Goal: Transaction & Acquisition: Subscribe to service/newsletter

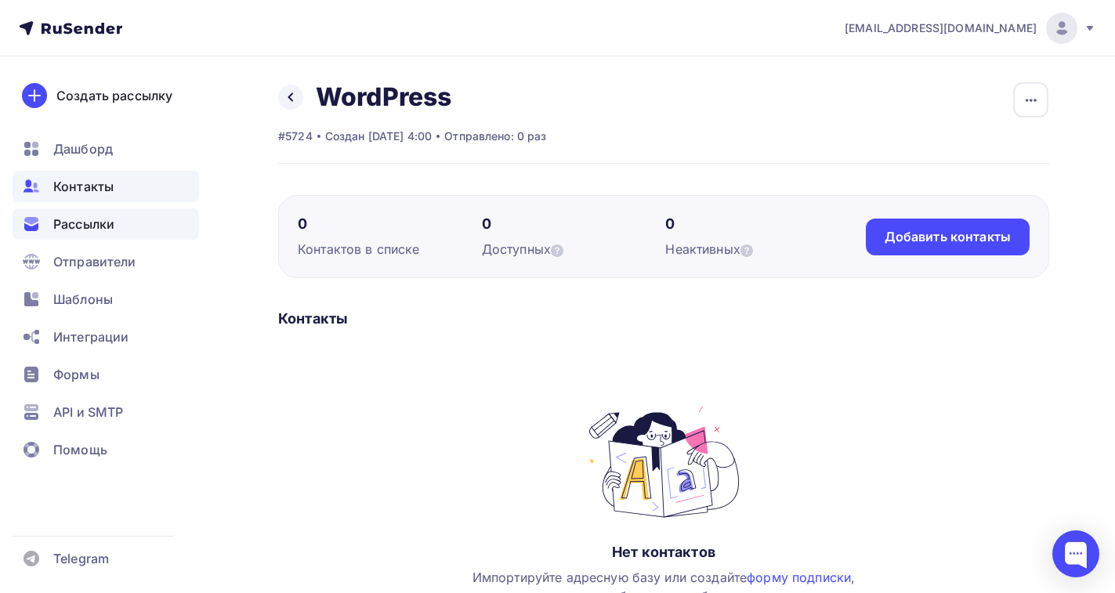
click at [84, 226] on span "Рассылки" at bounding box center [83, 224] width 61 height 19
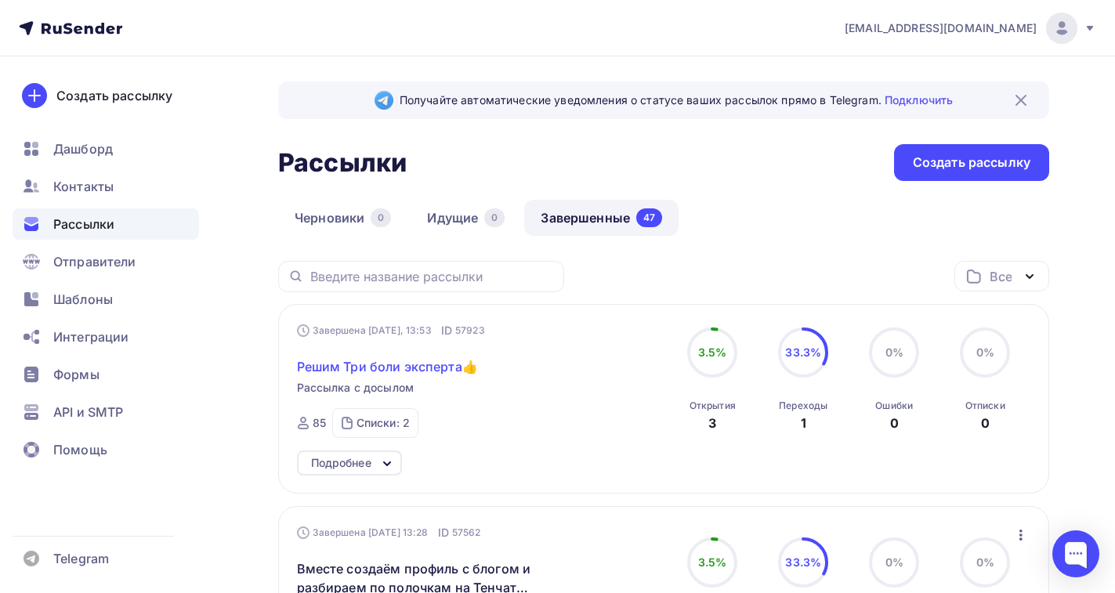
click at [392, 368] on span "Решим Три боли эксперта👍" at bounding box center [387, 366] width 181 height 19
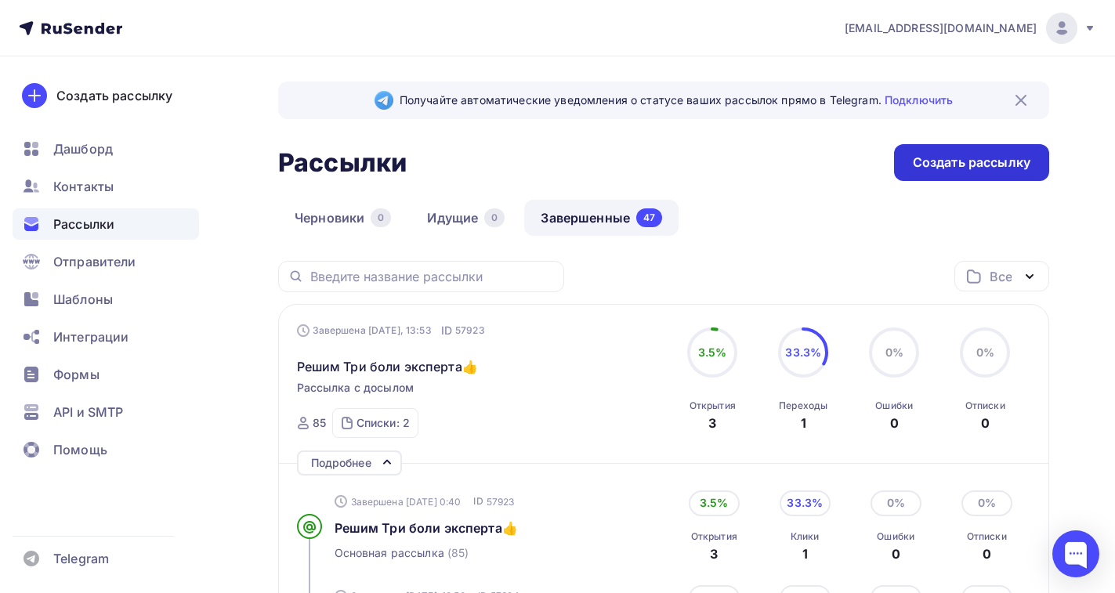
click at [945, 161] on div "Создать рассылку" at bounding box center [971, 163] width 117 height 18
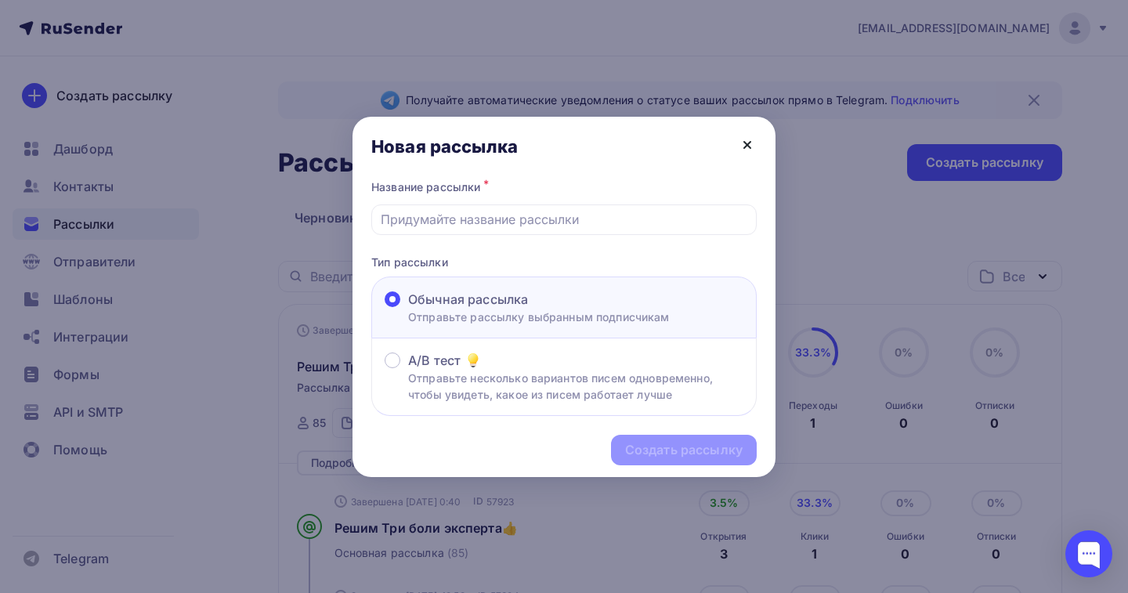
click at [748, 145] on icon at bounding box center [747, 145] width 6 height 6
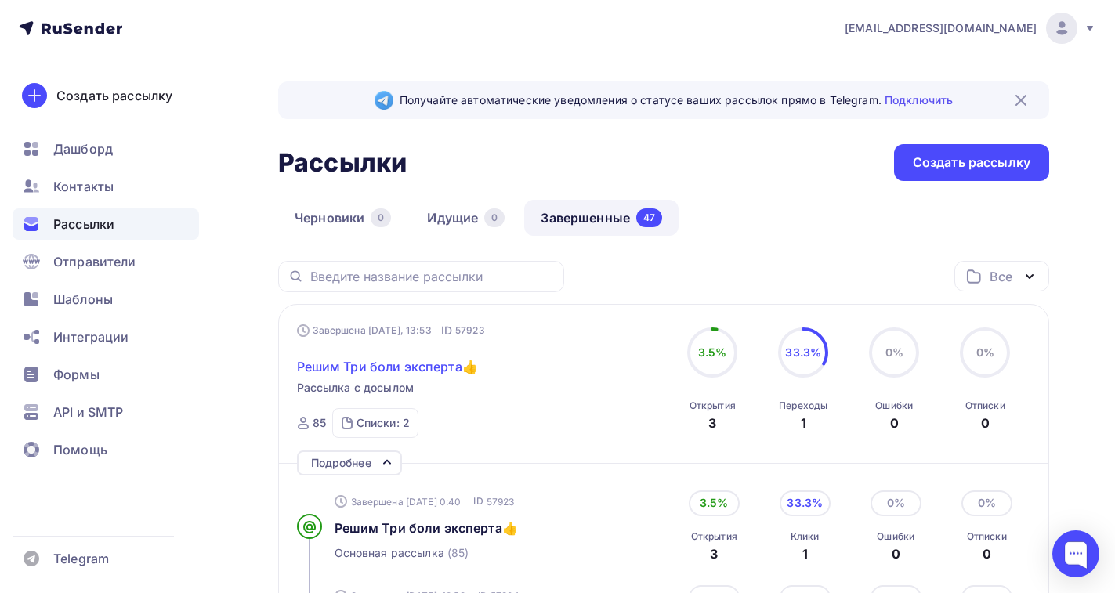
click at [404, 371] on span "Решим Три боли эксперта👍" at bounding box center [387, 366] width 181 height 19
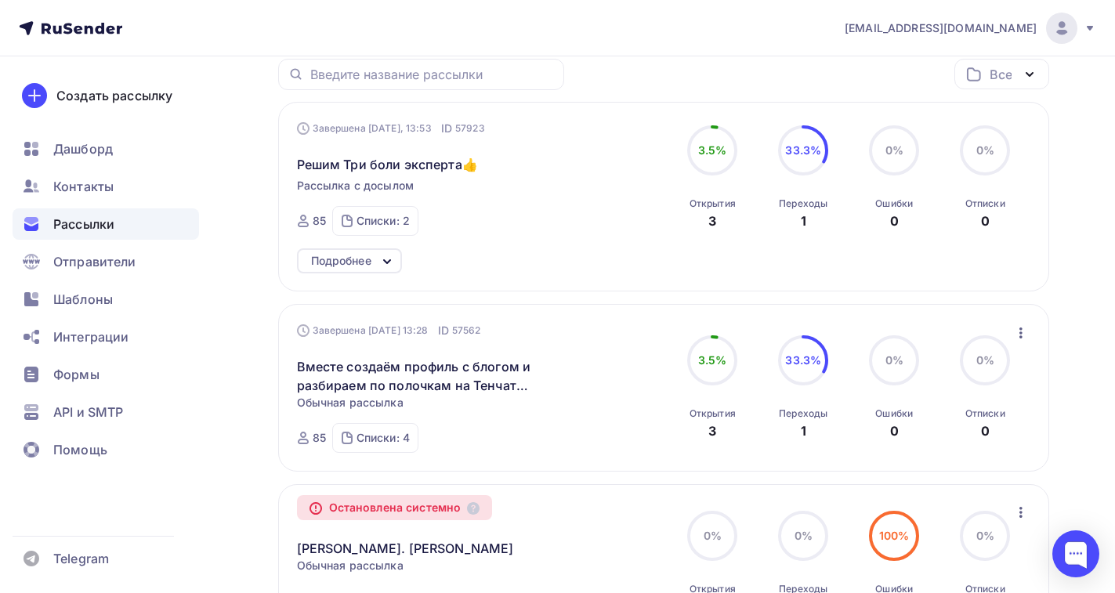
scroll to position [235, 0]
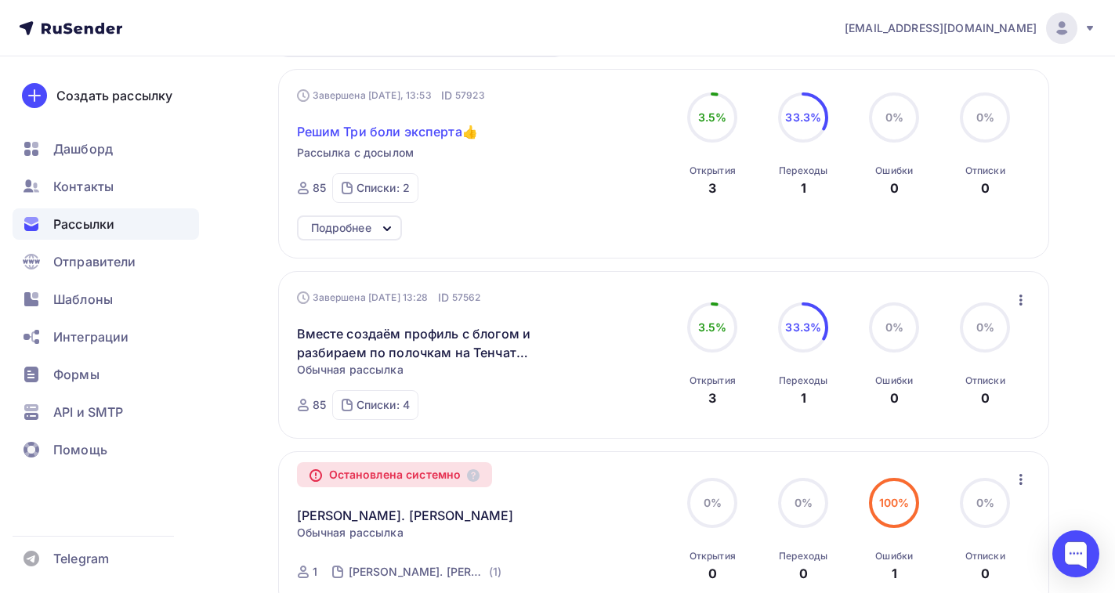
click at [393, 134] on span "Решим Три боли эксперта👍" at bounding box center [387, 131] width 181 height 19
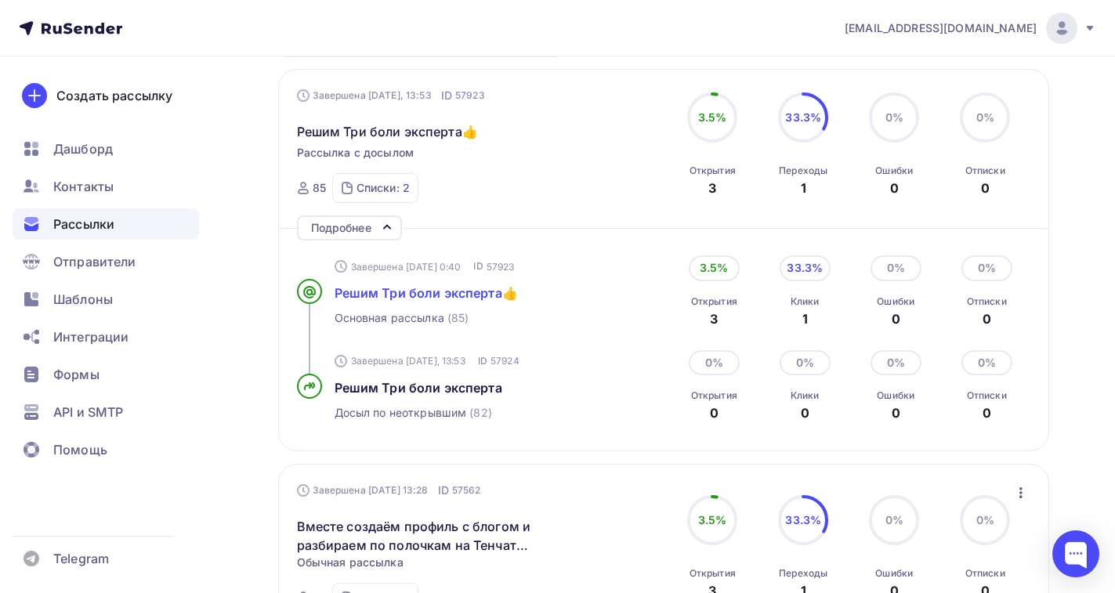
click at [388, 291] on span "Решим Три боли эксперта👍" at bounding box center [425, 293] width 183 height 16
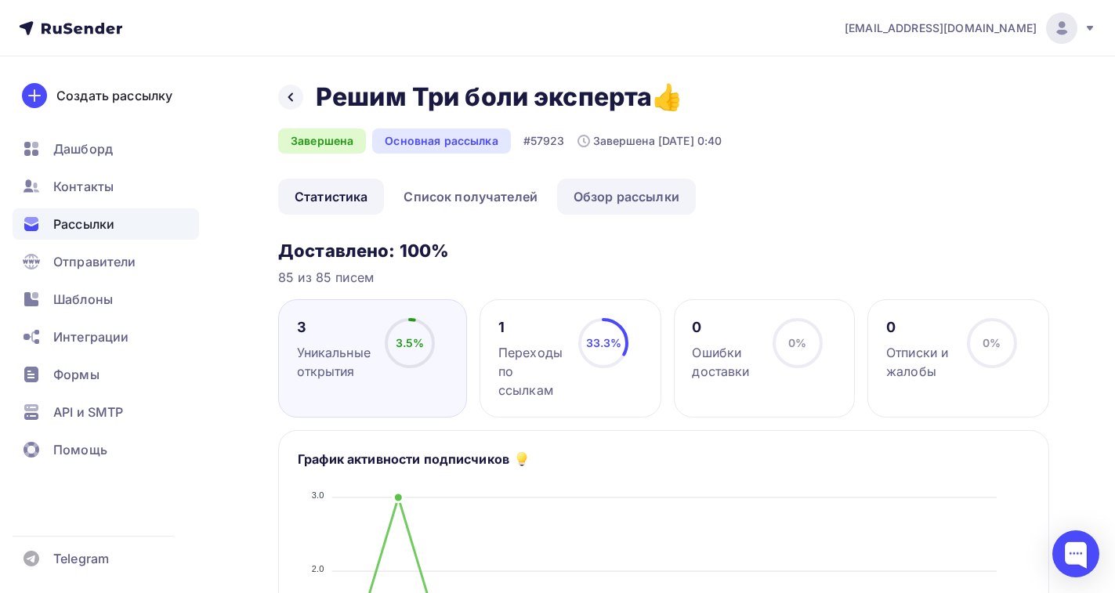
click at [609, 204] on link "Обзор рассылки" at bounding box center [626, 197] width 139 height 36
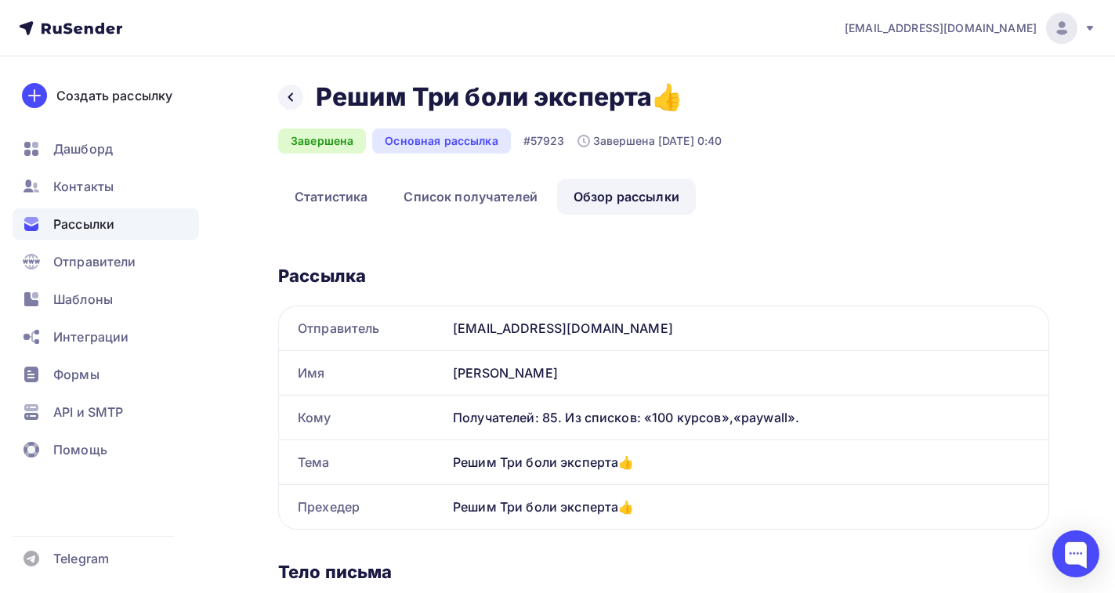
click at [99, 223] on span "Рассылки" at bounding box center [83, 224] width 61 height 19
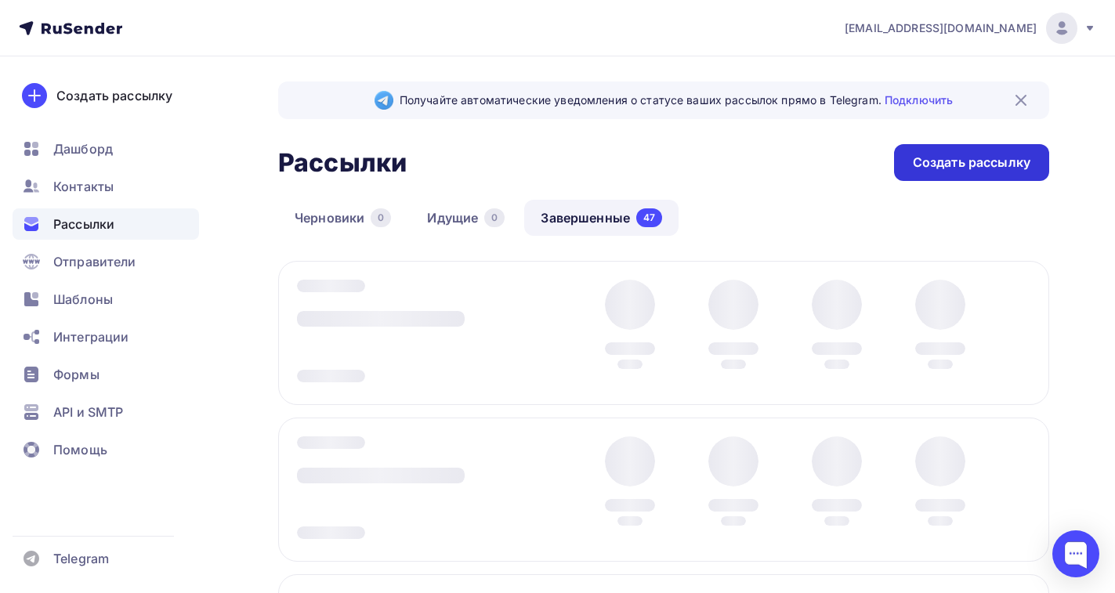
click at [971, 163] on div "Создать рассылку" at bounding box center [971, 163] width 117 height 18
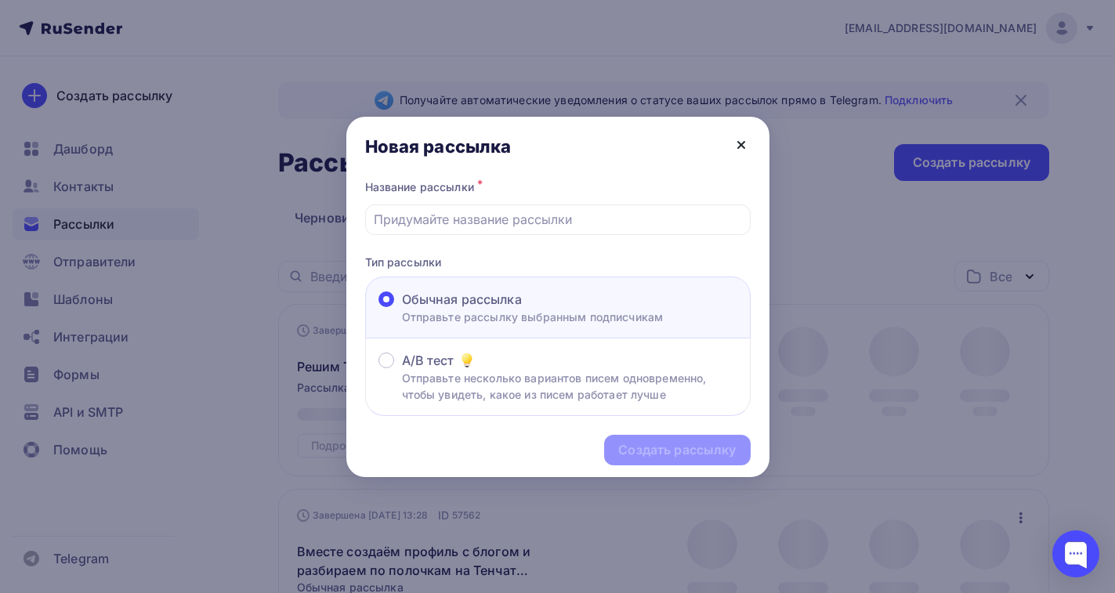
click at [744, 146] on icon at bounding box center [741, 145] width 6 height 6
click at [747, 144] on icon at bounding box center [741, 145] width 19 height 19
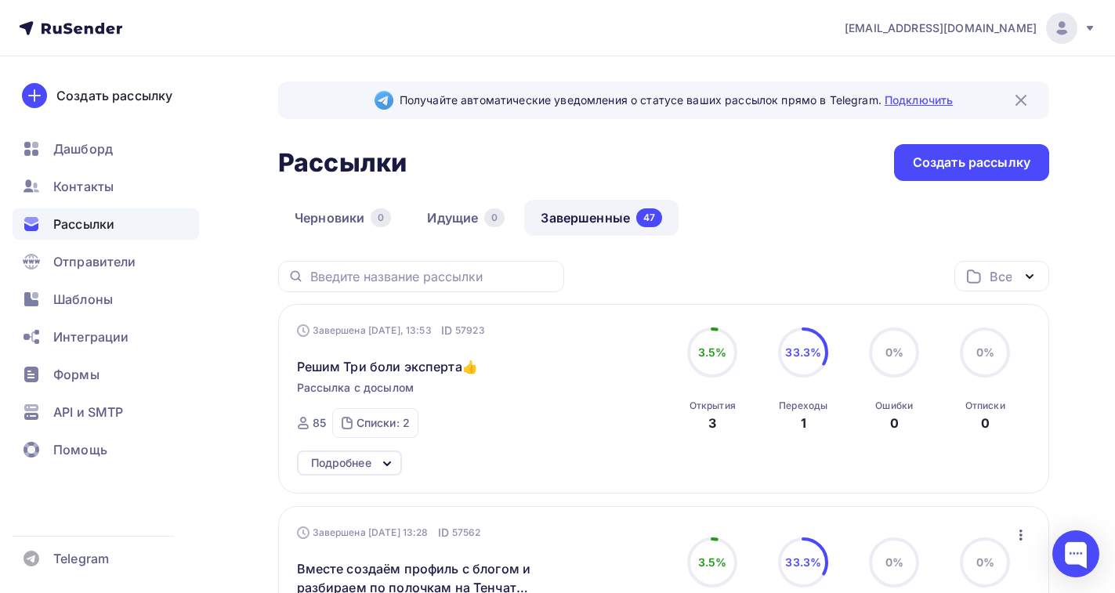
click at [933, 96] on link "Подключить" at bounding box center [918, 99] width 68 height 13
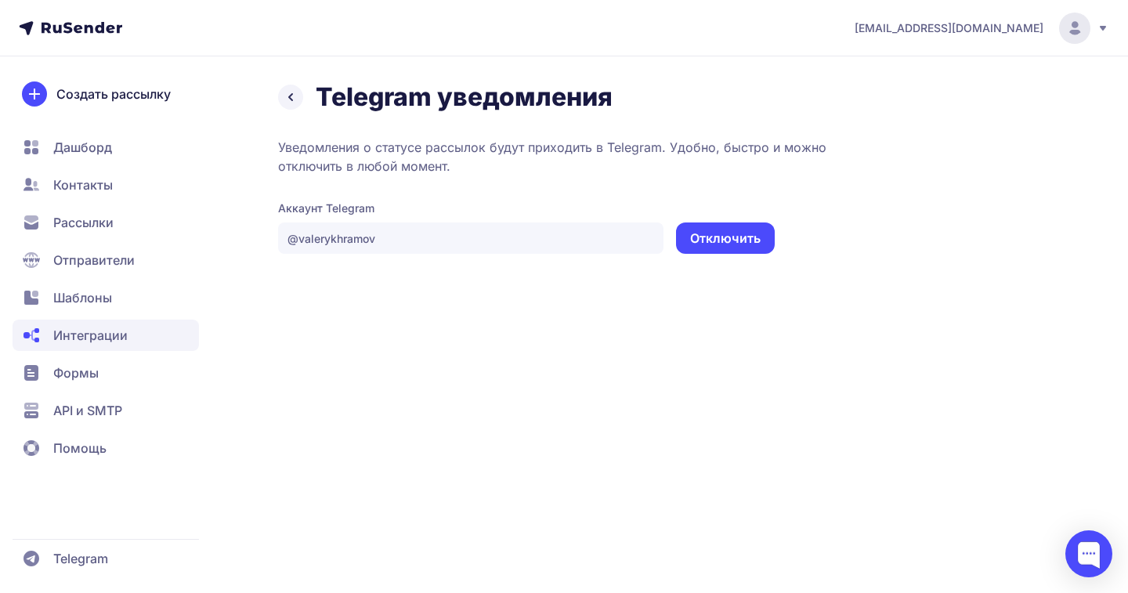
click at [75, 374] on span "Формы" at bounding box center [75, 372] width 45 height 19
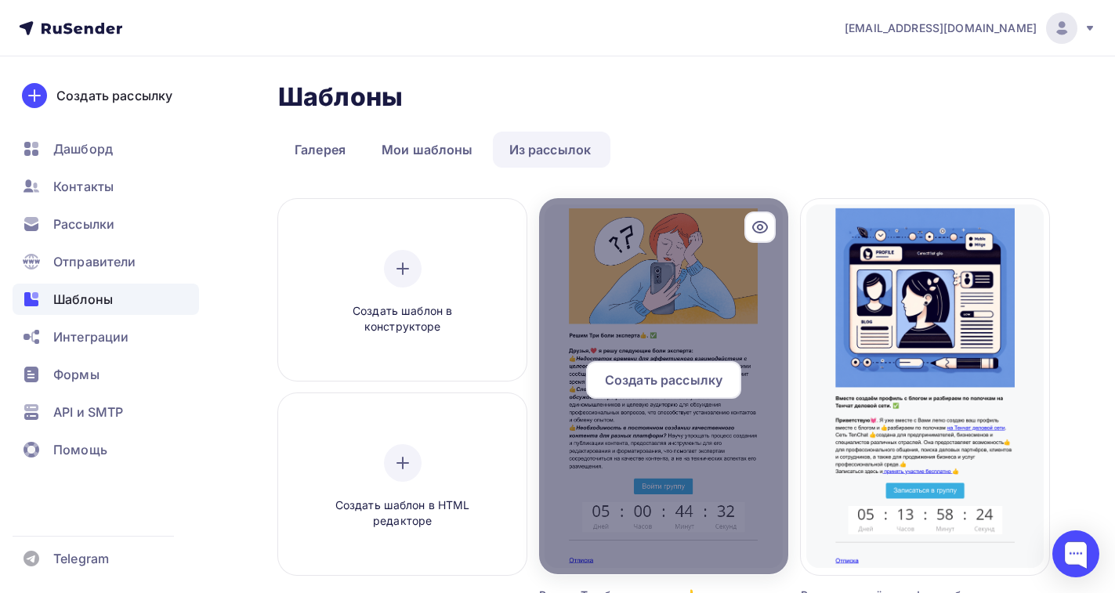
click at [649, 380] on span "Создать рассылку" at bounding box center [663, 380] width 117 height 19
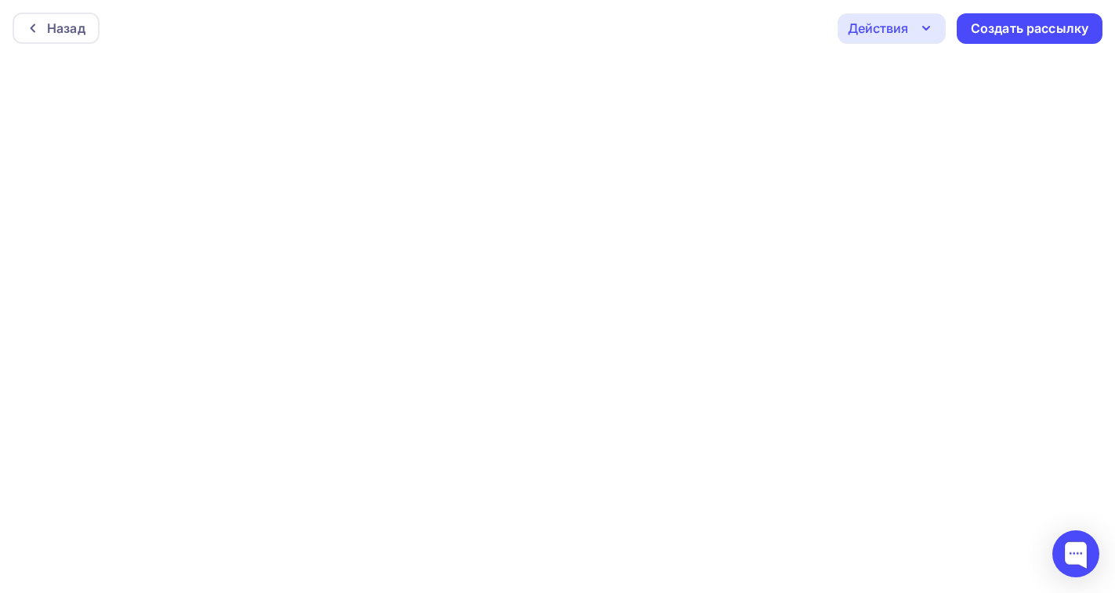
scroll to position [4, 0]
click at [1010, 31] on div "Создать рассылку" at bounding box center [1029, 29] width 117 height 18
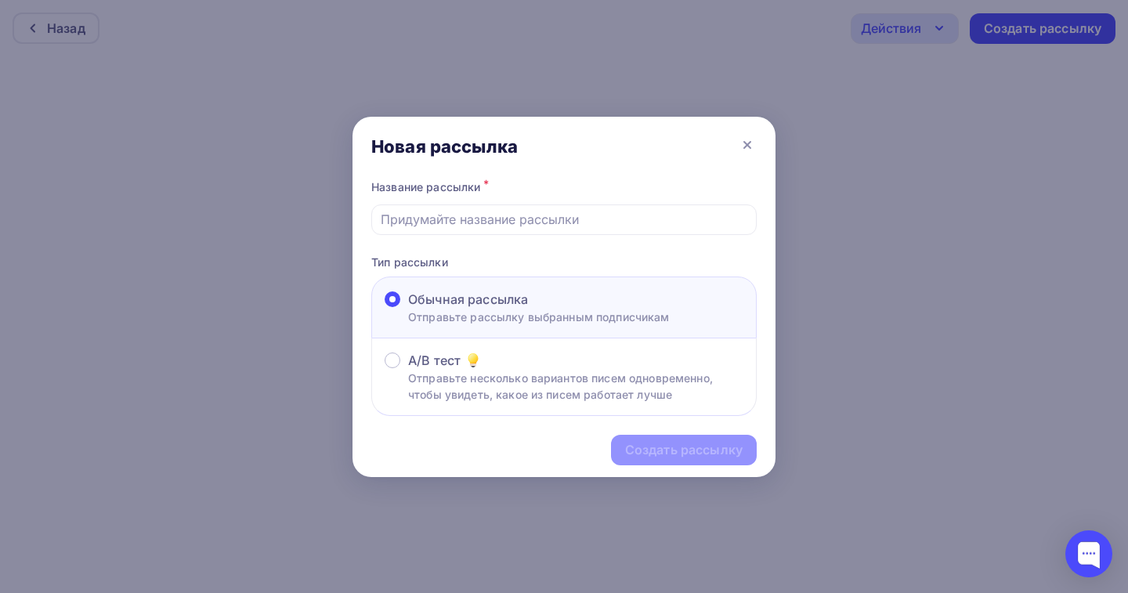
click at [397, 187] on div "Название рассылки *" at bounding box center [563, 187] width 385 height 22
drag, startPoint x: 373, startPoint y: 188, endPoint x: 388, endPoint y: 183, distance: 15.9
click at [388, 183] on div "Название рассылки *" at bounding box center [563, 187] width 385 height 22
click at [375, 184] on div "Название рассылки *" at bounding box center [563, 187] width 385 height 22
drag, startPoint x: 375, startPoint y: 185, endPoint x: 645, endPoint y: 181, distance: 270.3
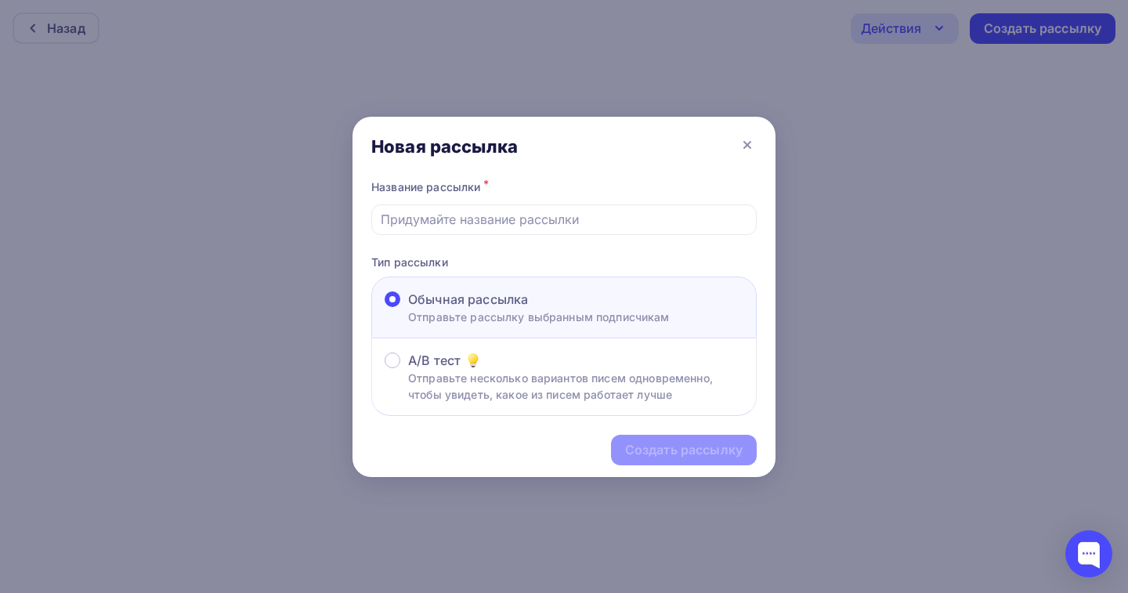
click at [645, 181] on div "Название рассылки *" at bounding box center [563, 187] width 385 height 22
click at [476, 187] on div "Название рассылки *" at bounding box center [563, 187] width 385 height 22
click at [373, 185] on div "Название рассылки *" at bounding box center [563, 187] width 385 height 22
click at [383, 220] on input "text" at bounding box center [564, 219] width 367 height 19
paste input "Решим Ваши боли эксперта"
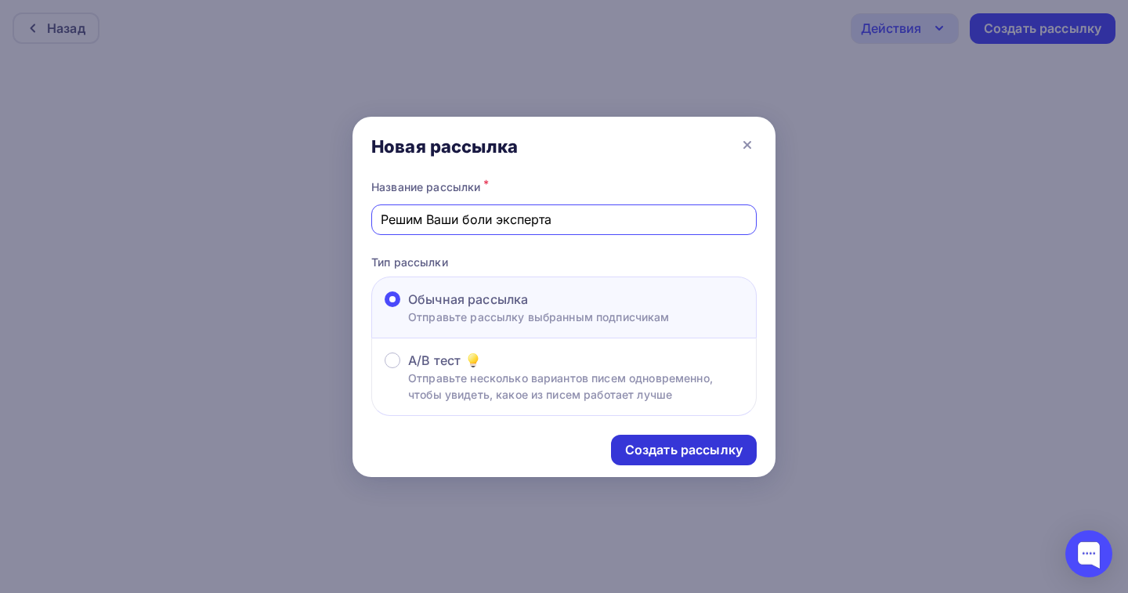
type input "Решим Ваши боли эксперта"
click at [645, 446] on div "Создать рассылку" at bounding box center [683, 450] width 117 height 18
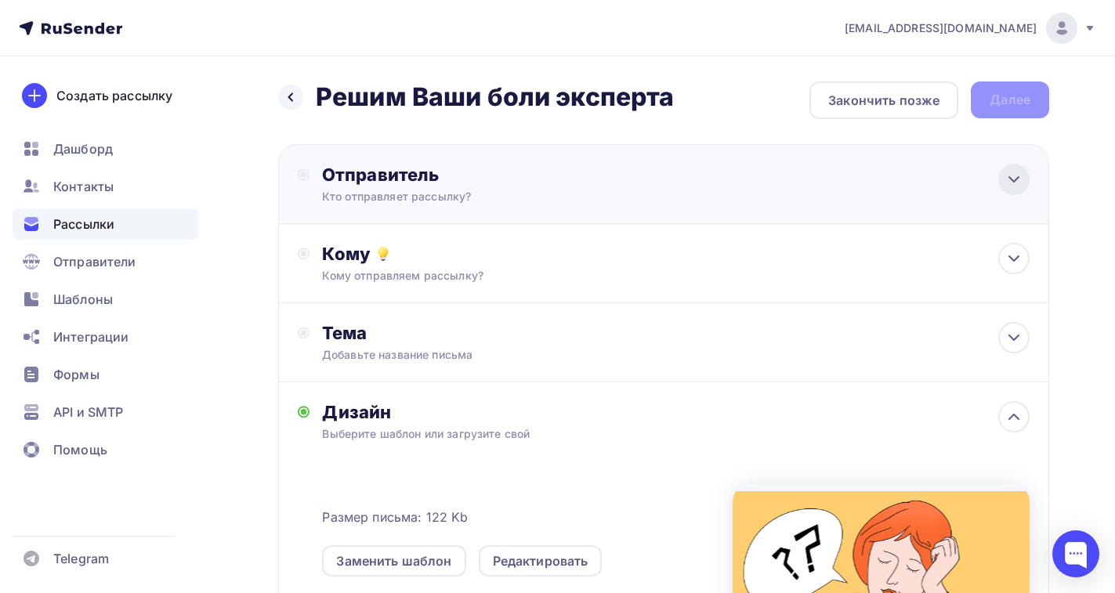
click at [1010, 181] on icon at bounding box center [1013, 179] width 19 height 19
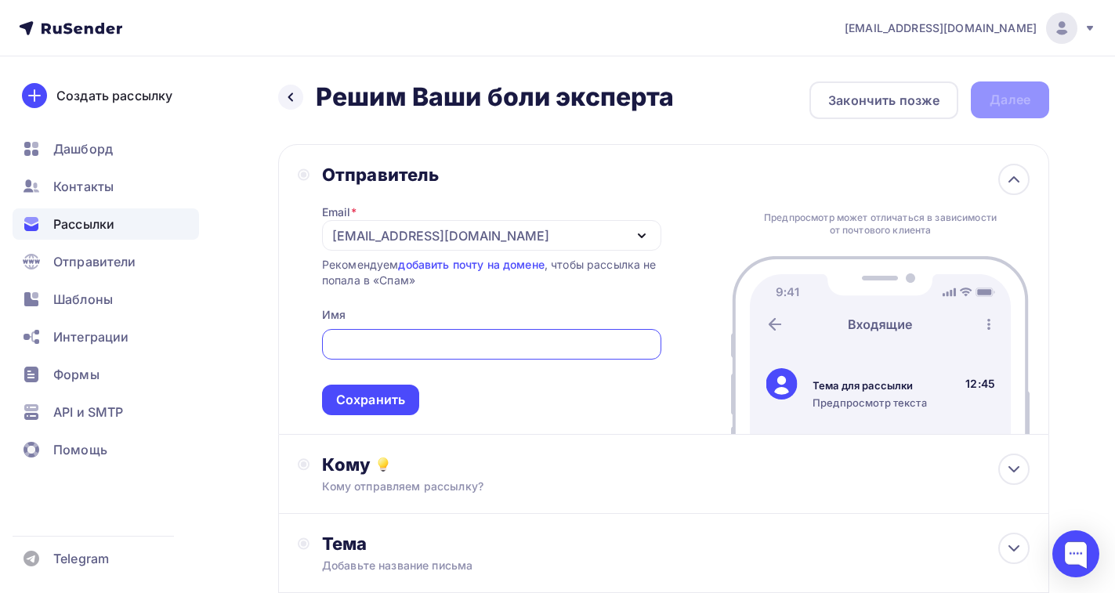
click at [643, 234] on icon "button" at bounding box center [641, 235] width 19 height 19
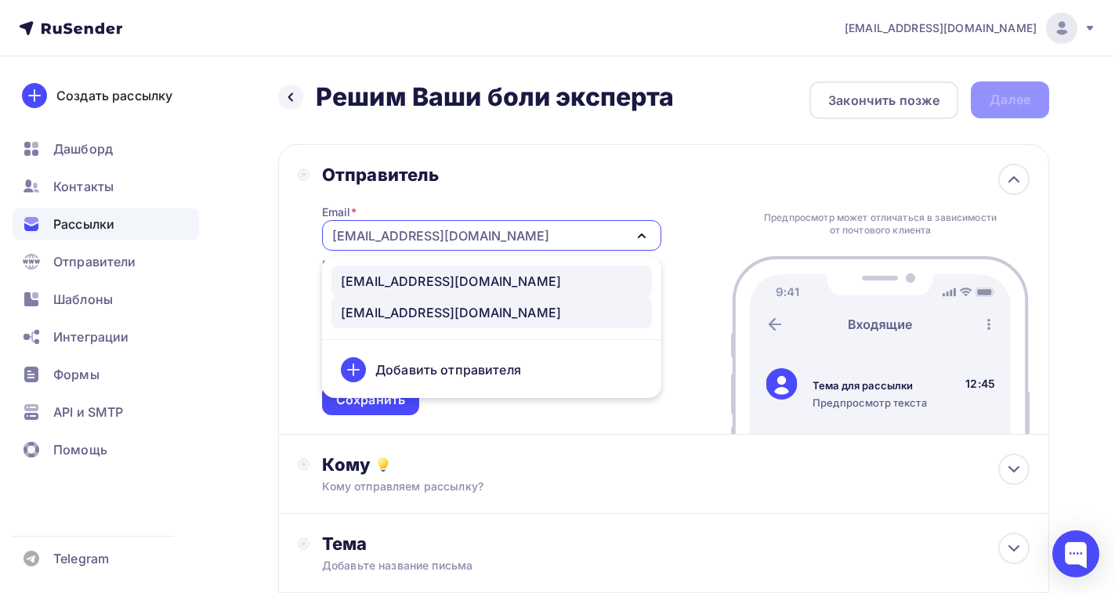
click at [410, 281] on div "mail@100poem.ru" at bounding box center [451, 281] width 220 height 19
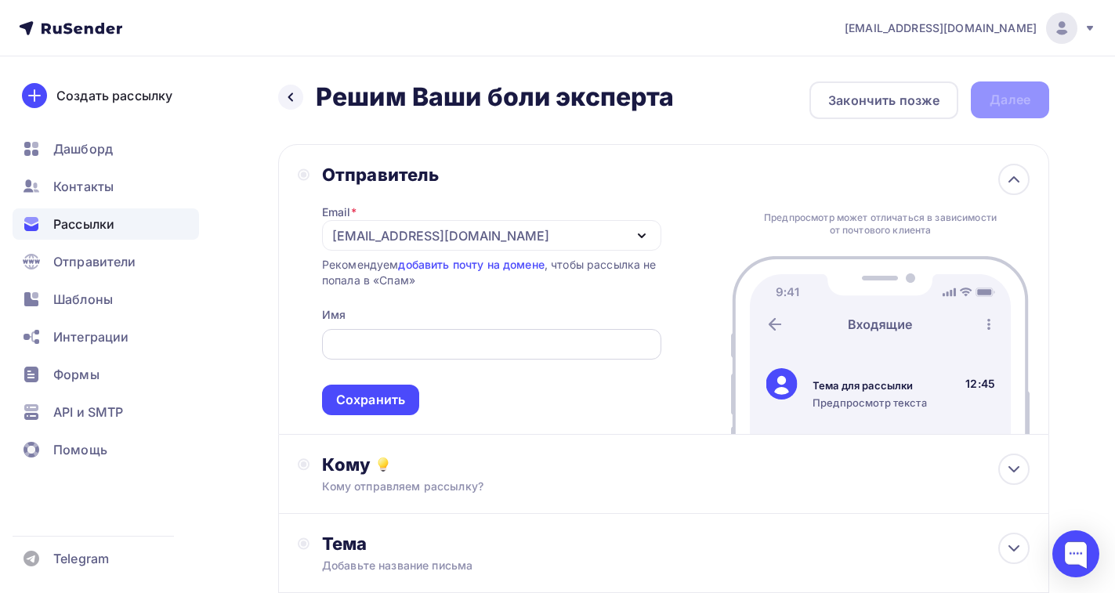
click at [378, 349] on input "text" at bounding box center [491, 344] width 321 height 19
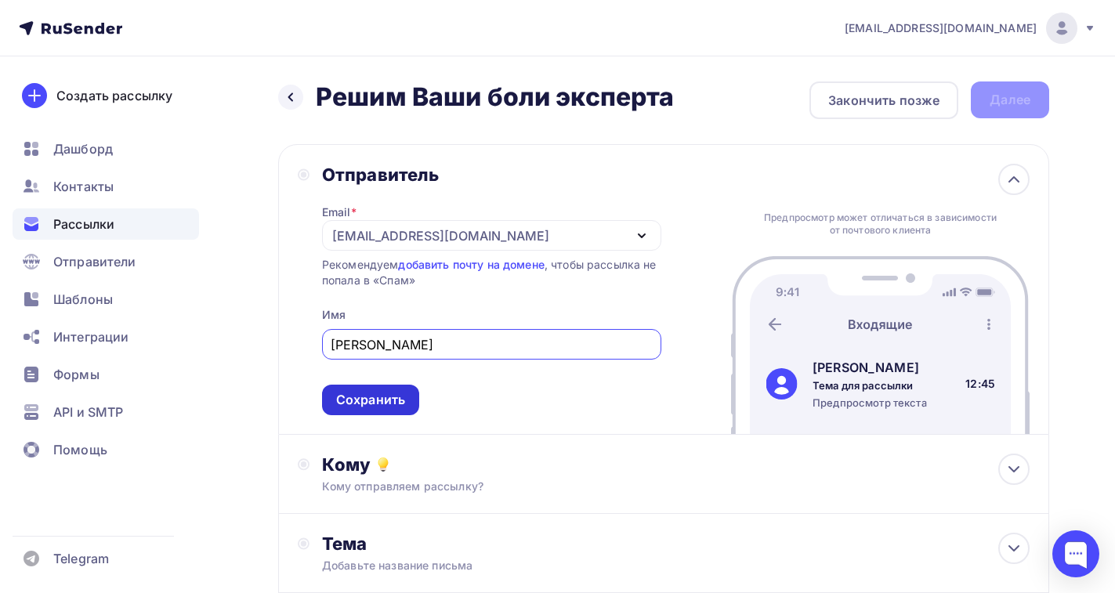
type input "Валерий Храмов"
click at [406, 400] on div "Сохранить" at bounding box center [370, 400] width 97 height 31
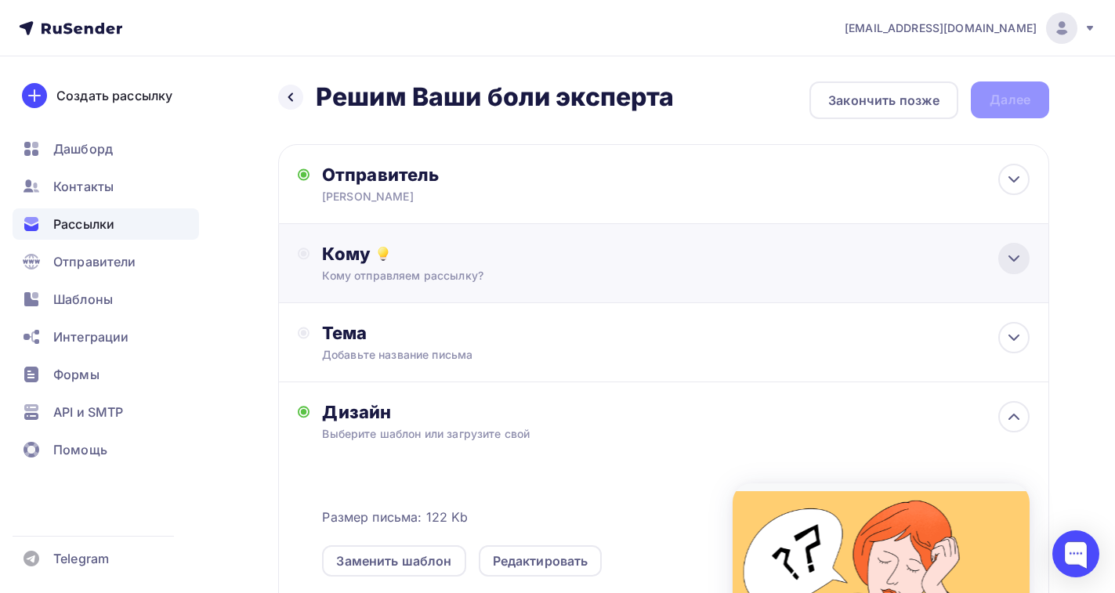
click at [1006, 257] on icon at bounding box center [1013, 258] width 19 height 19
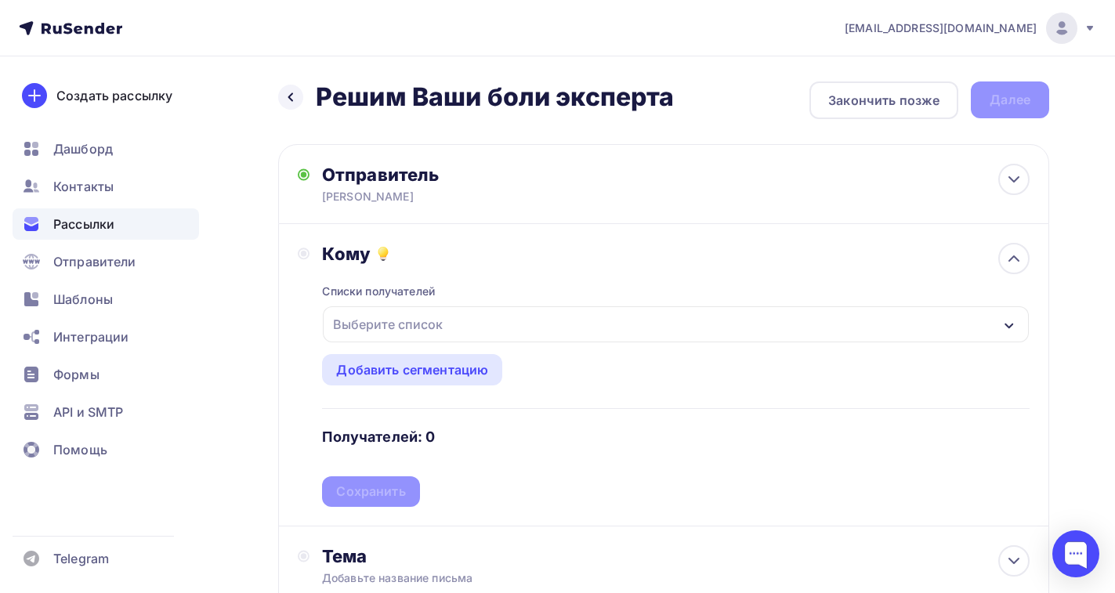
click at [408, 321] on div "Выберите список" at bounding box center [388, 324] width 122 height 28
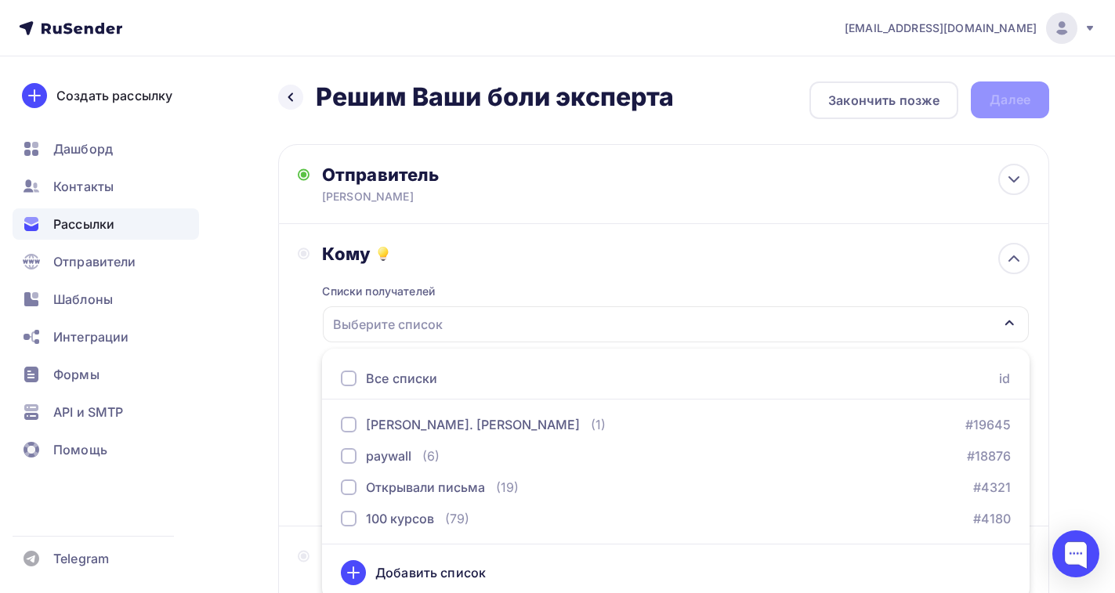
scroll to position [8, 0]
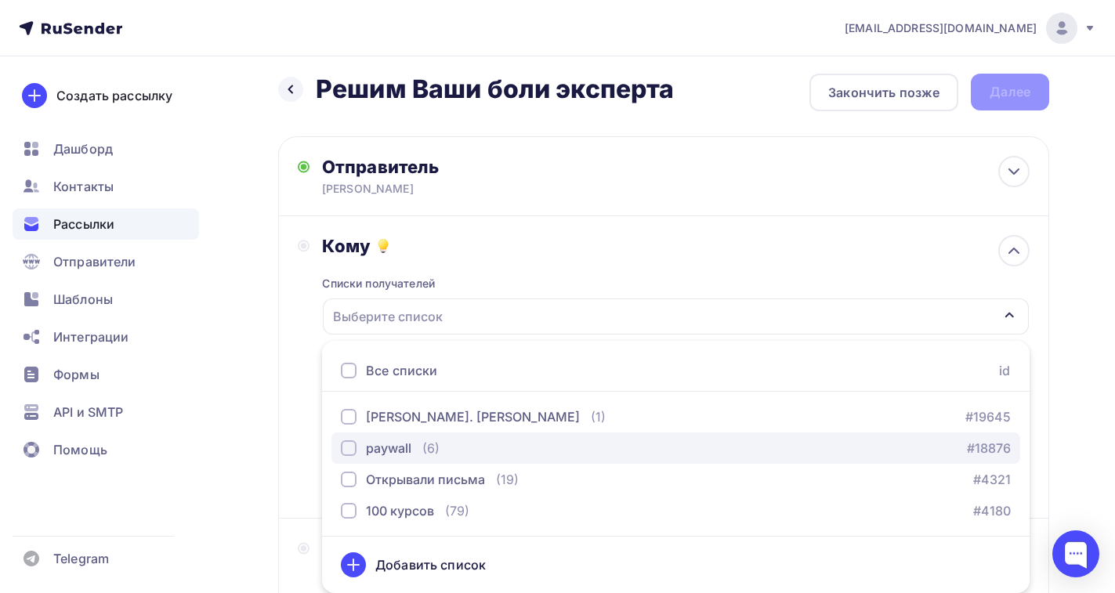
click at [346, 444] on div "button" at bounding box center [349, 448] width 16 height 16
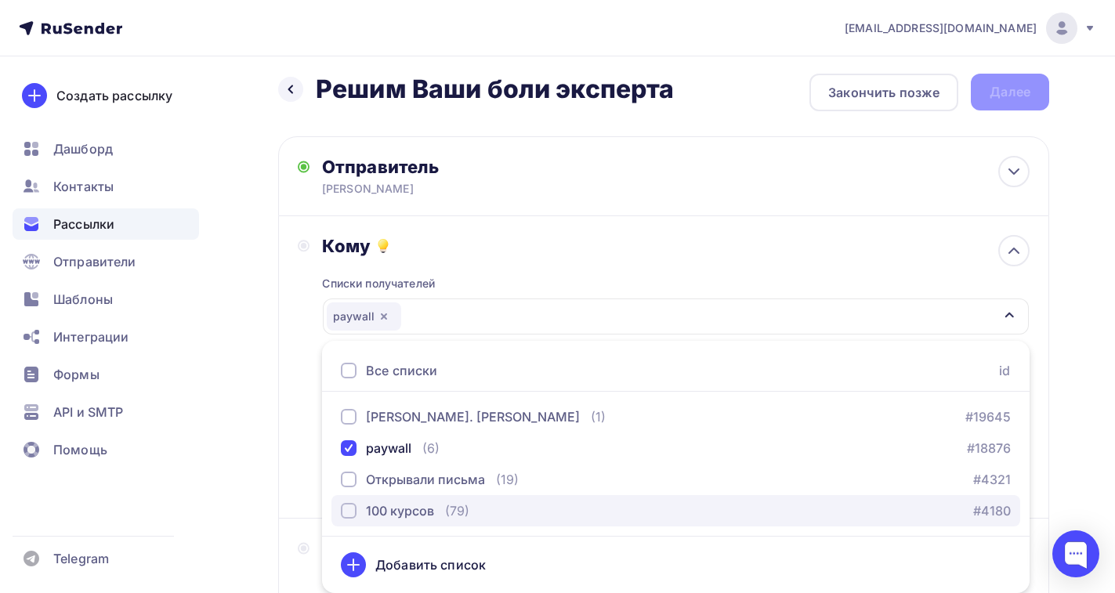
click at [344, 512] on div "button" at bounding box center [349, 511] width 16 height 16
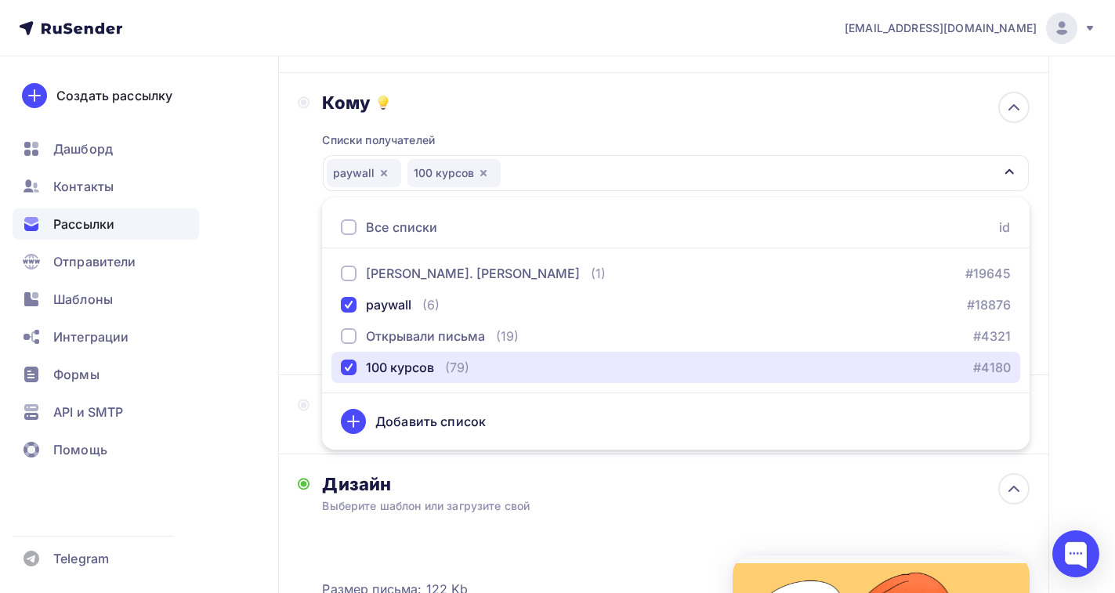
scroll to position [164, 0]
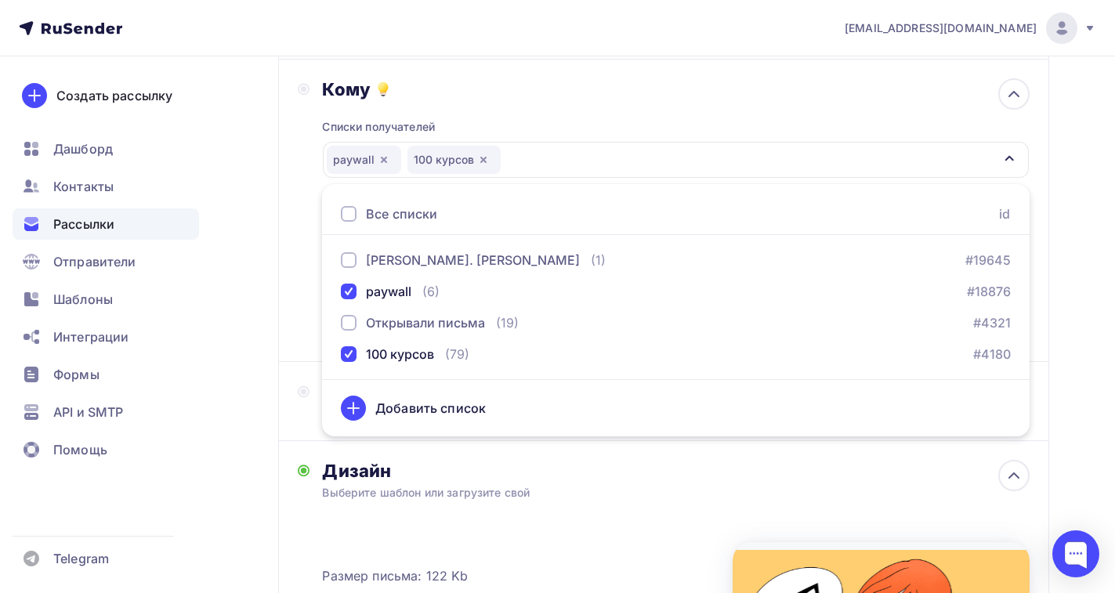
click at [302, 309] on div "Кому Списки получателей paywall 100 курсов Все списки id Е. Ахметшина (1) #1964…" at bounding box center [664, 210] width 732 height 264
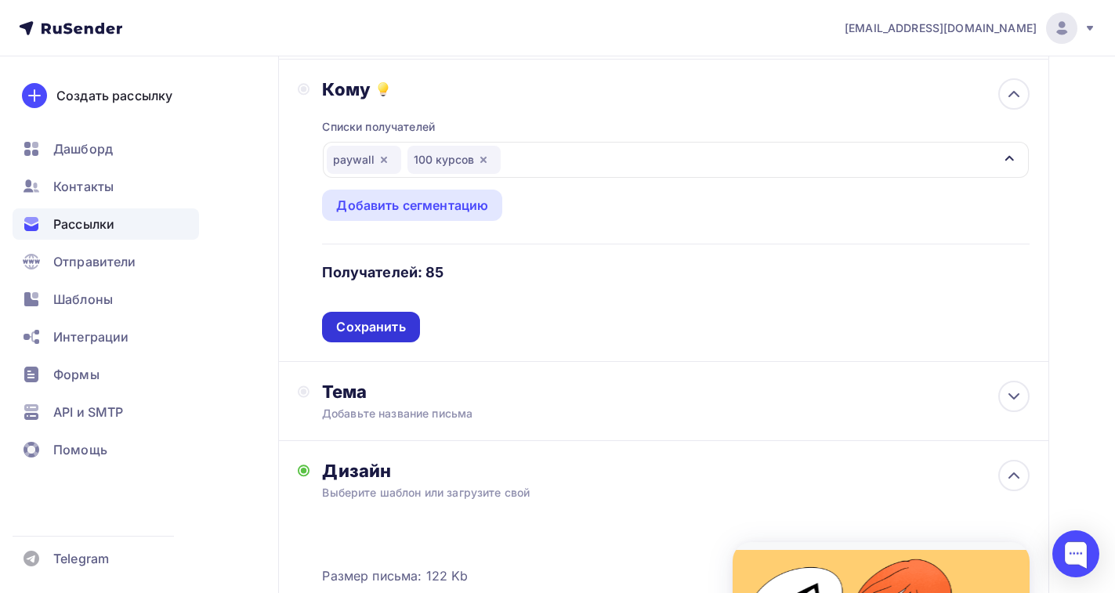
click at [370, 327] on div "Сохранить" at bounding box center [370, 327] width 69 height 18
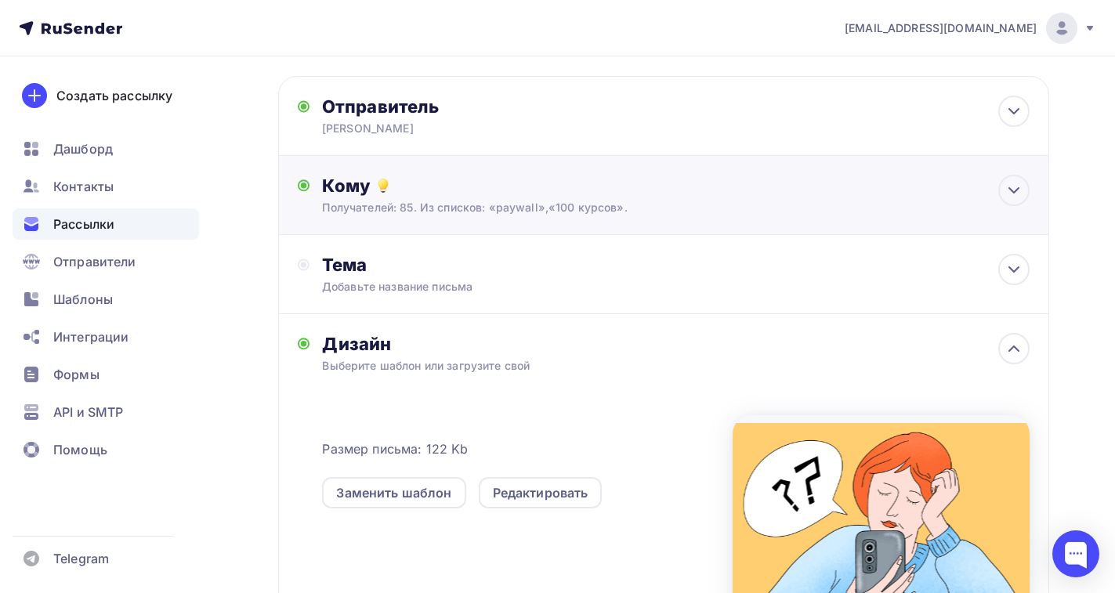
scroll to position [0, 0]
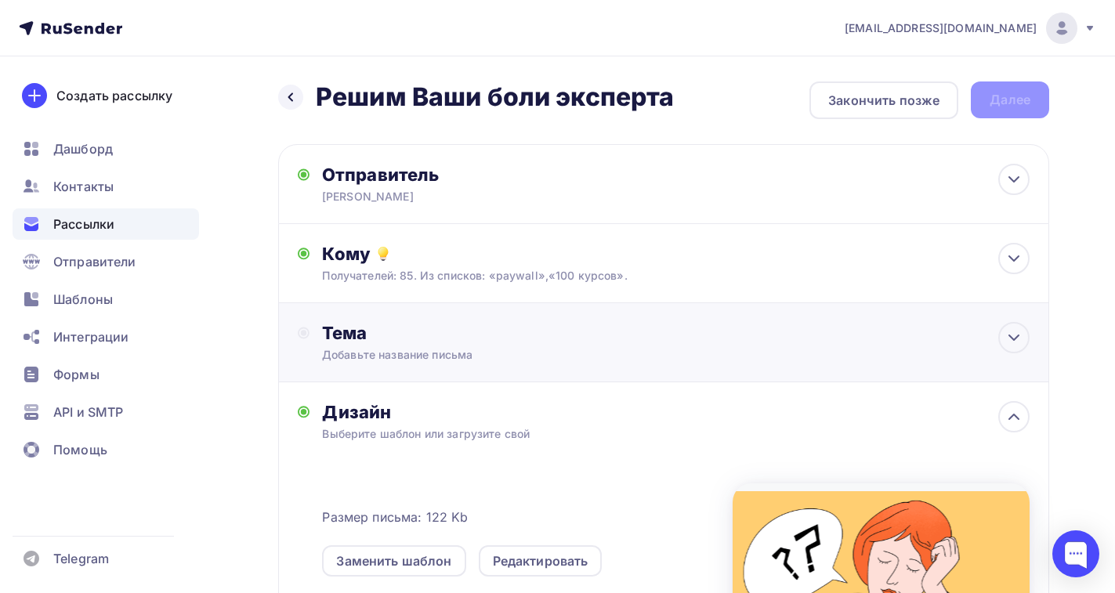
click at [387, 337] on div "Тема" at bounding box center [476, 333] width 309 height 22
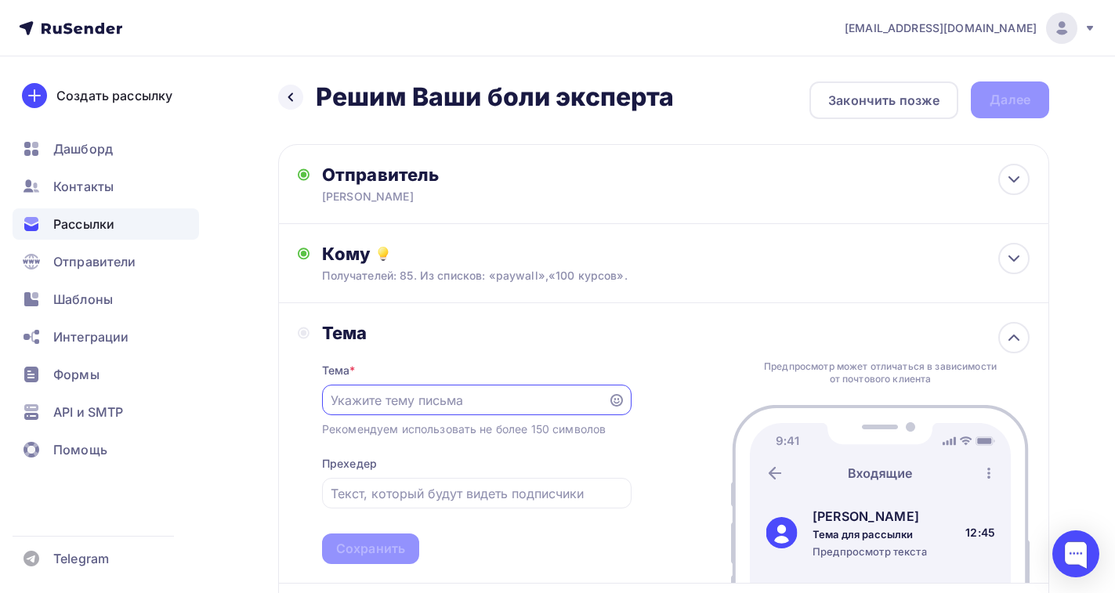
paste input "Решим Ваши боли эксперта"
type input "Решим Ваши боли эксперта"
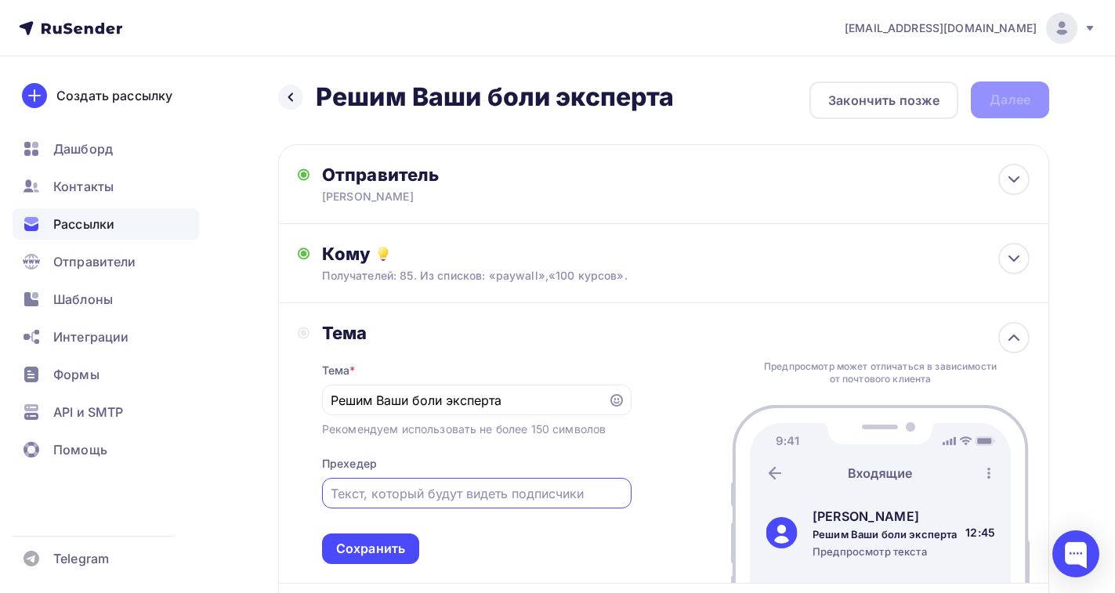
click at [334, 487] on input "text" at bounding box center [476, 493] width 291 height 19
paste input "Решим Ваши боли эксперта"
type input "Решим Ваши боли эксперта"
click at [381, 546] on div "Сохранить" at bounding box center [370, 549] width 69 height 18
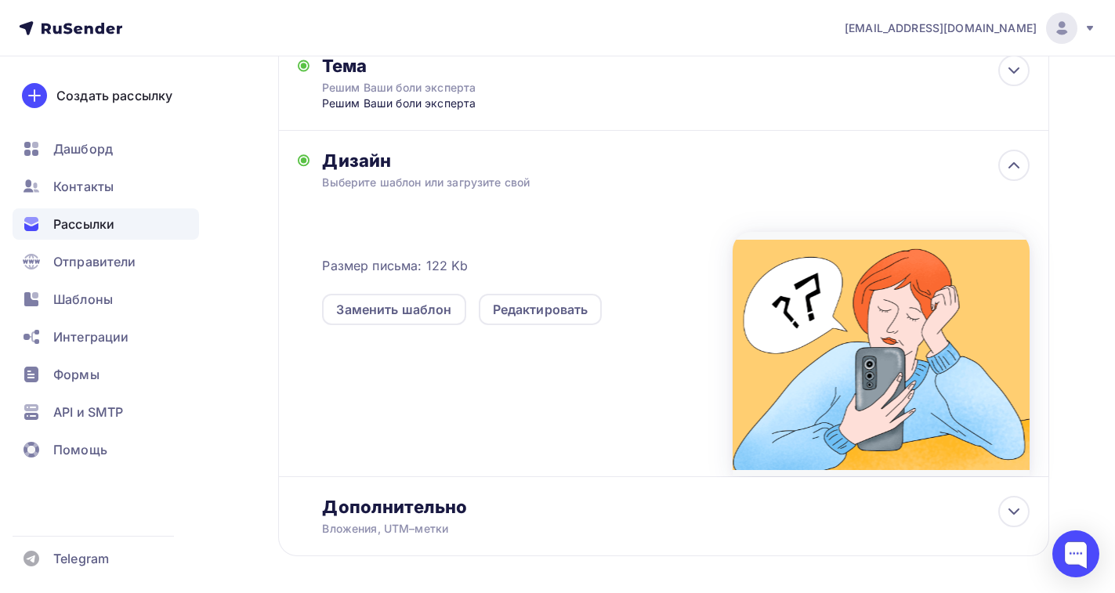
scroll to position [18, 0]
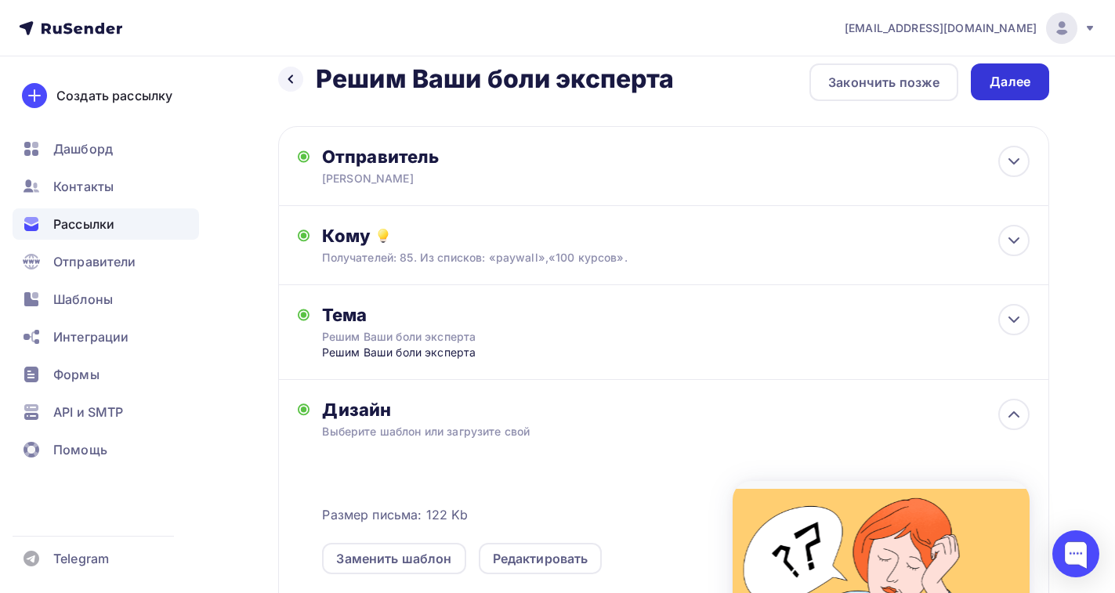
click at [992, 78] on div "Далее" at bounding box center [1009, 82] width 41 height 18
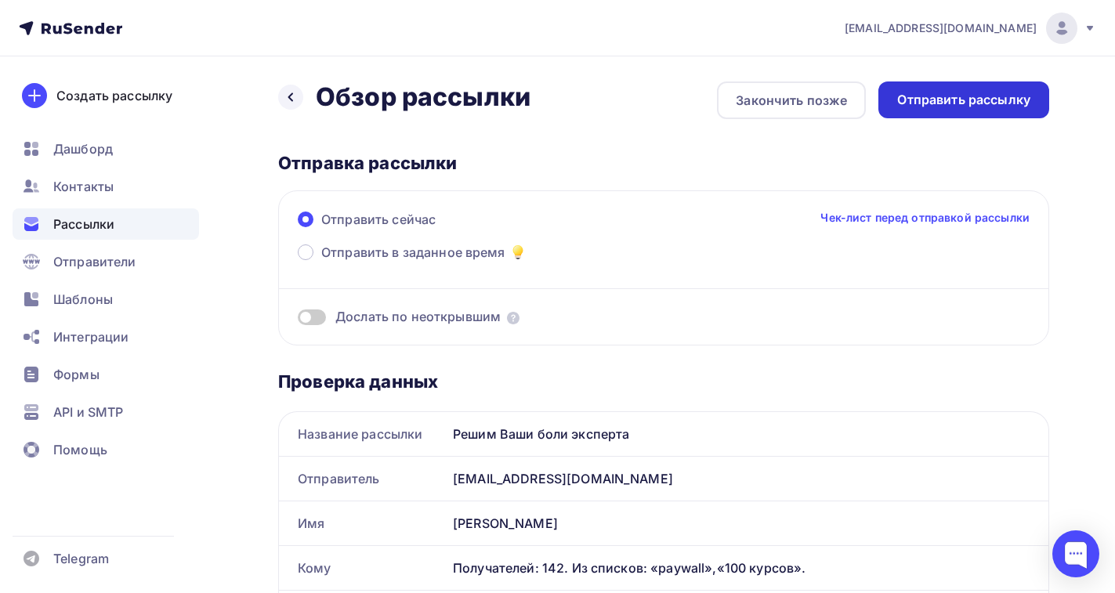
click at [953, 104] on div "Отправить рассылку" at bounding box center [963, 100] width 133 height 18
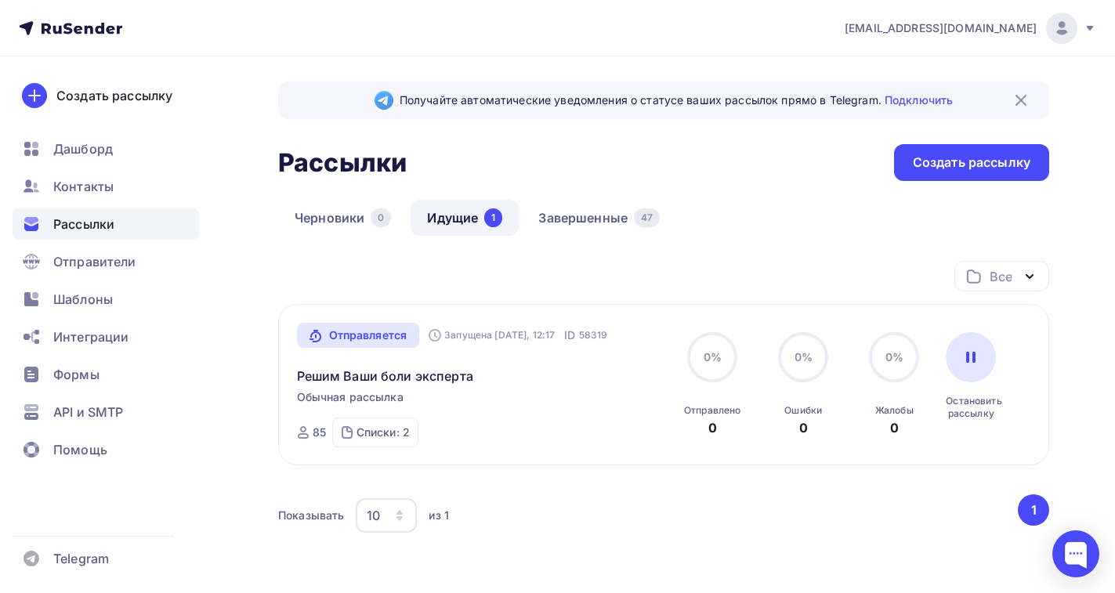
scroll to position [99, 0]
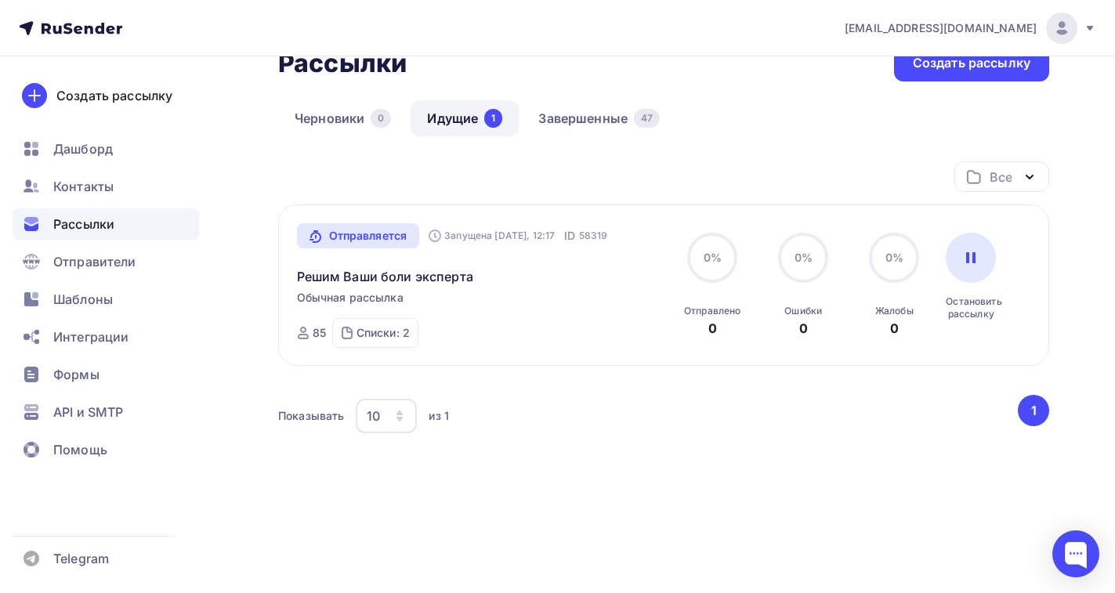
click at [445, 112] on link "Идущие 1" at bounding box center [464, 118] width 108 height 36
click at [84, 152] on span "Дашборд" at bounding box center [83, 148] width 60 height 19
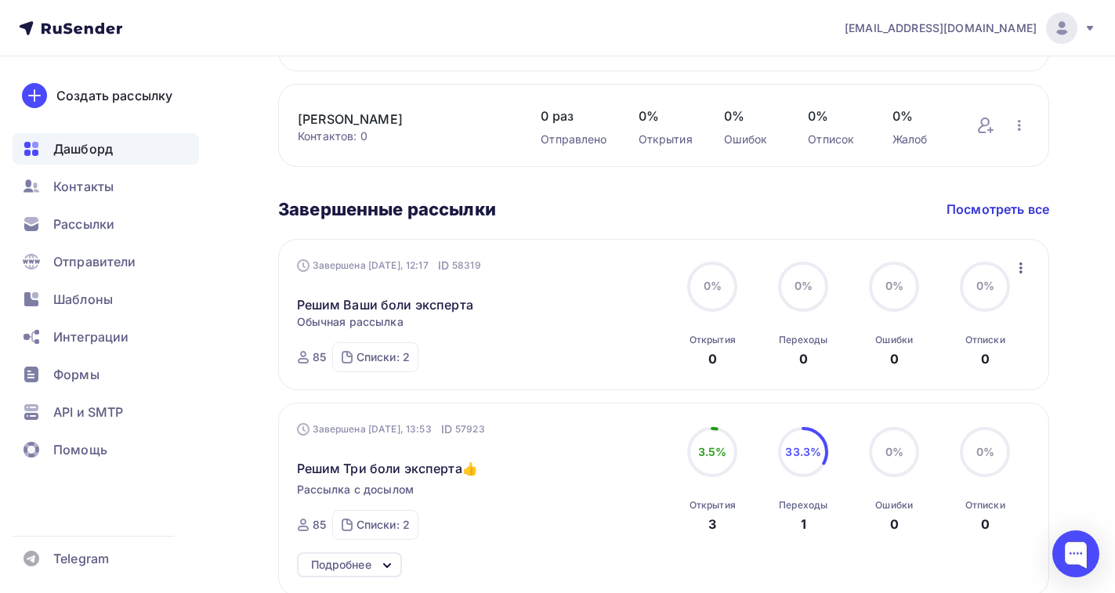
scroll to position [451, 0]
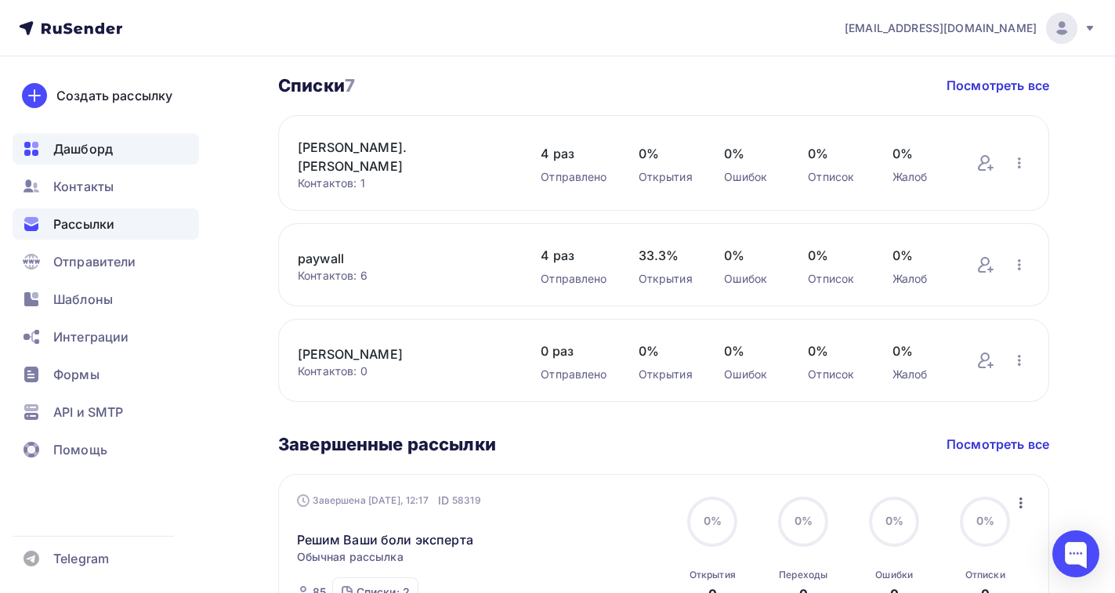
click at [87, 215] on span "Рассылки" at bounding box center [83, 224] width 61 height 19
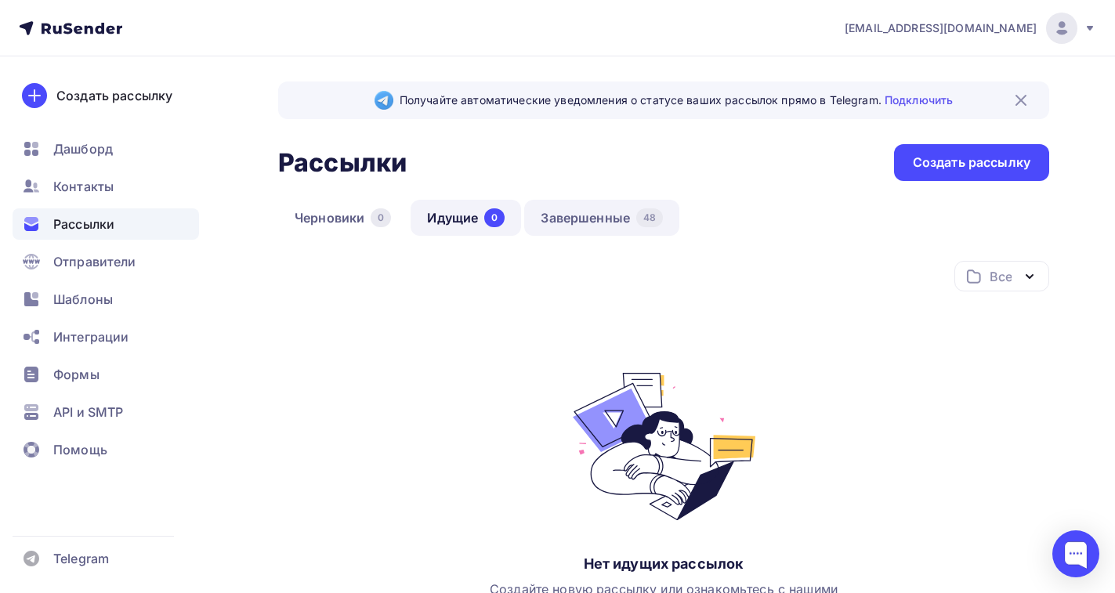
click at [567, 219] on link "Завершенные 48" at bounding box center [601, 218] width 155 height 36
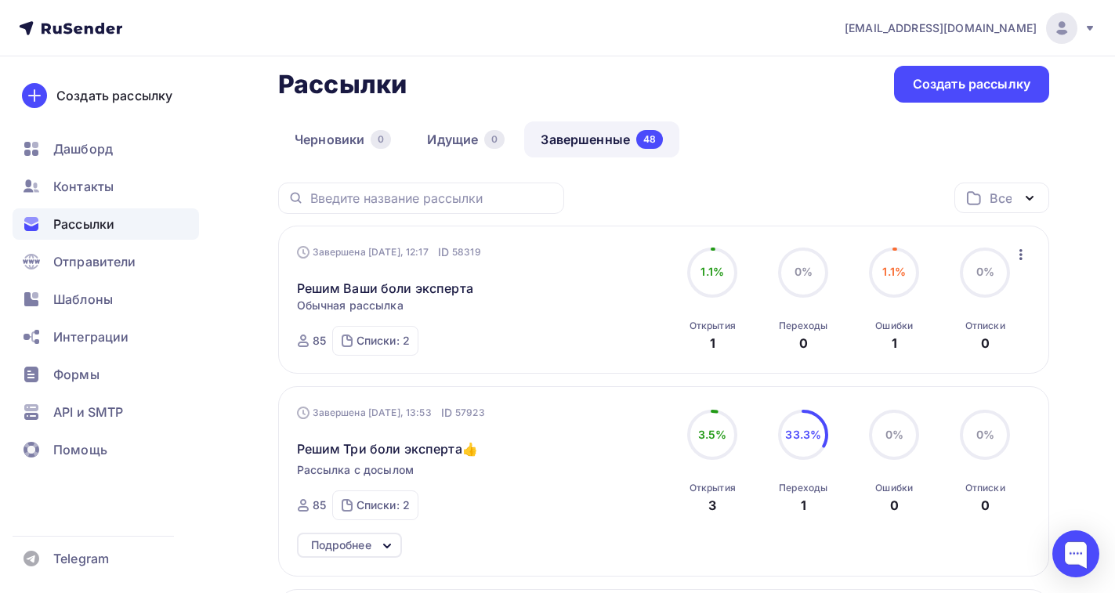
scroll to position [157, 0]
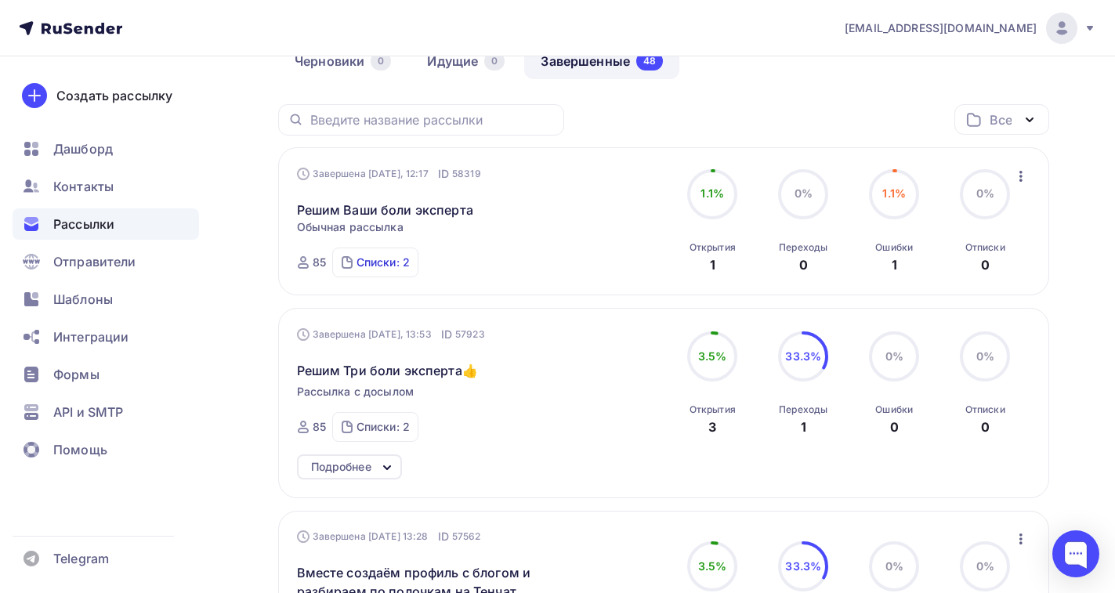
click at [379, 259] on div "Списки: 2" at bounding box center [382, 263] width 53 height 16
click at [352, 206] on link "Решим Ваши боли эксперта" at bounding box center [385, 210] width 176 height 19
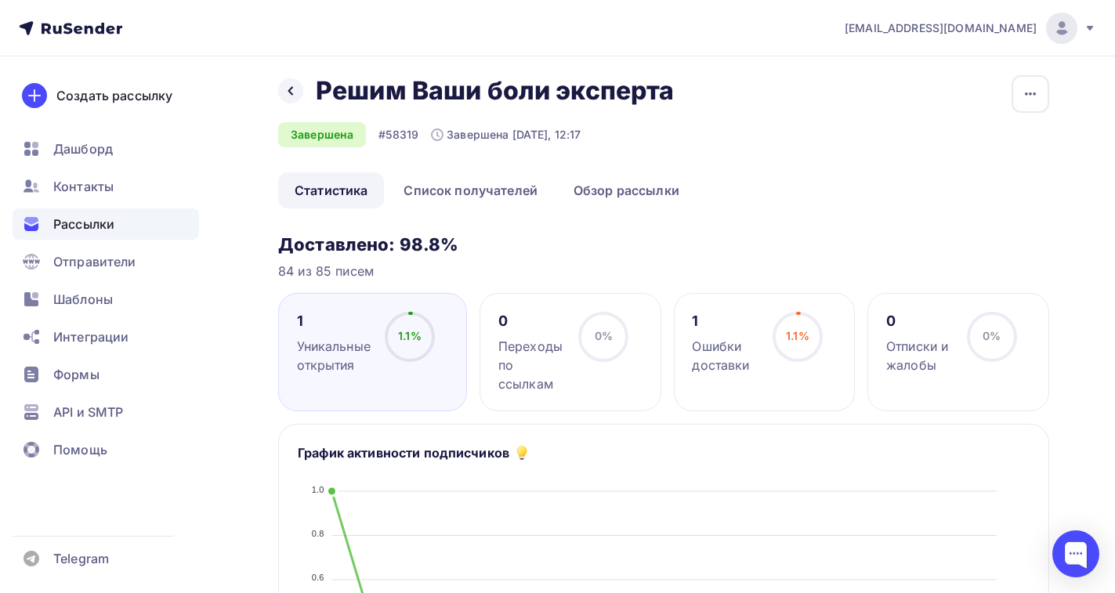
scroll to position [78, 0]
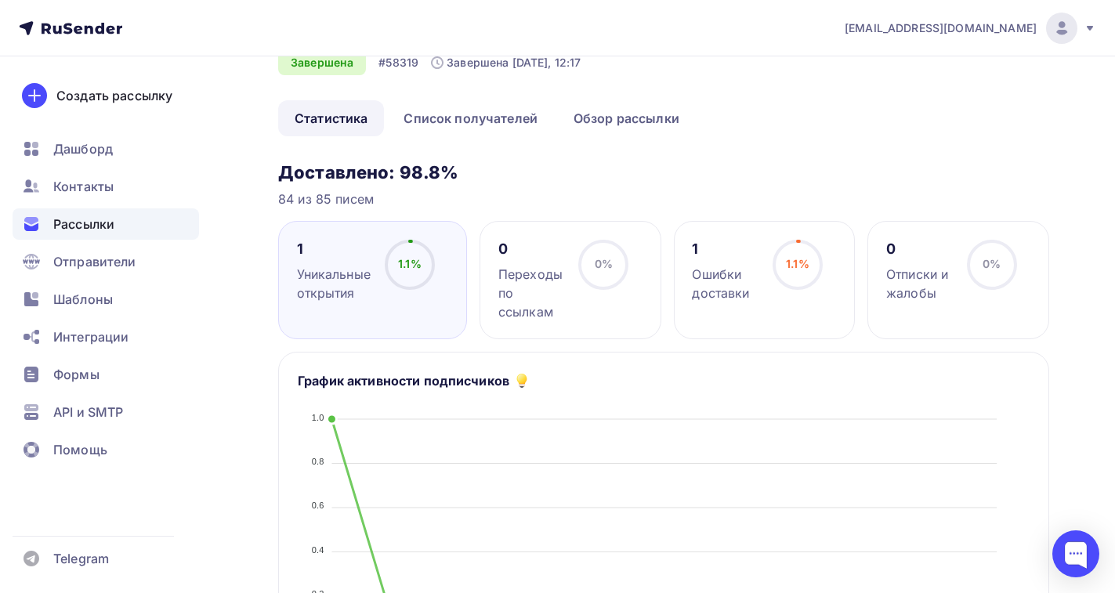
click at [723, 295] on div "Ошибки доставки" at bounding box center [725, 284] width 67 height 38
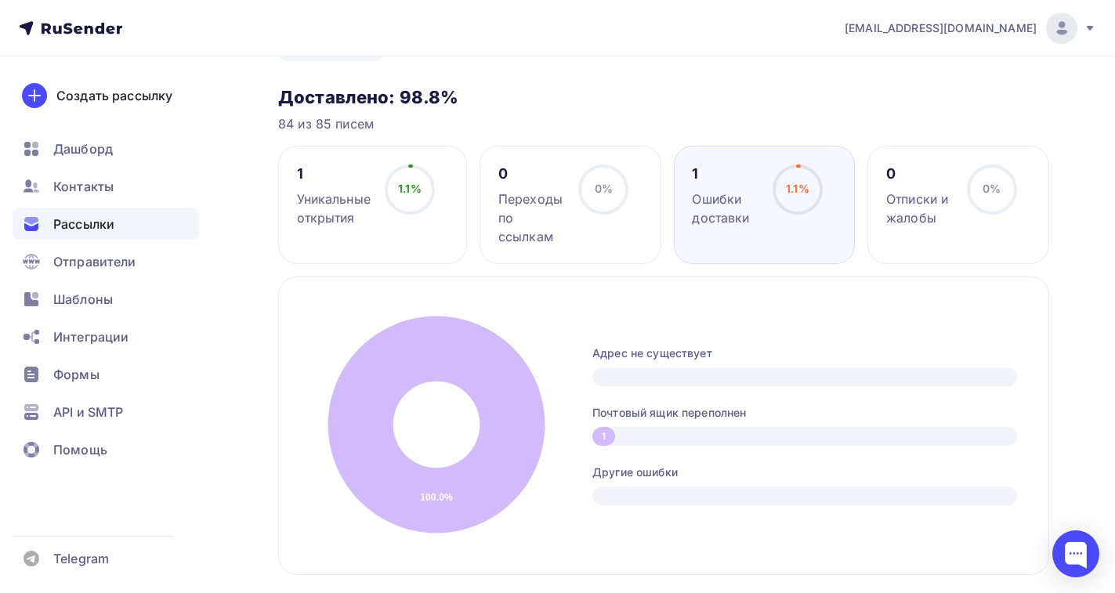
scroll to position [0, 0]
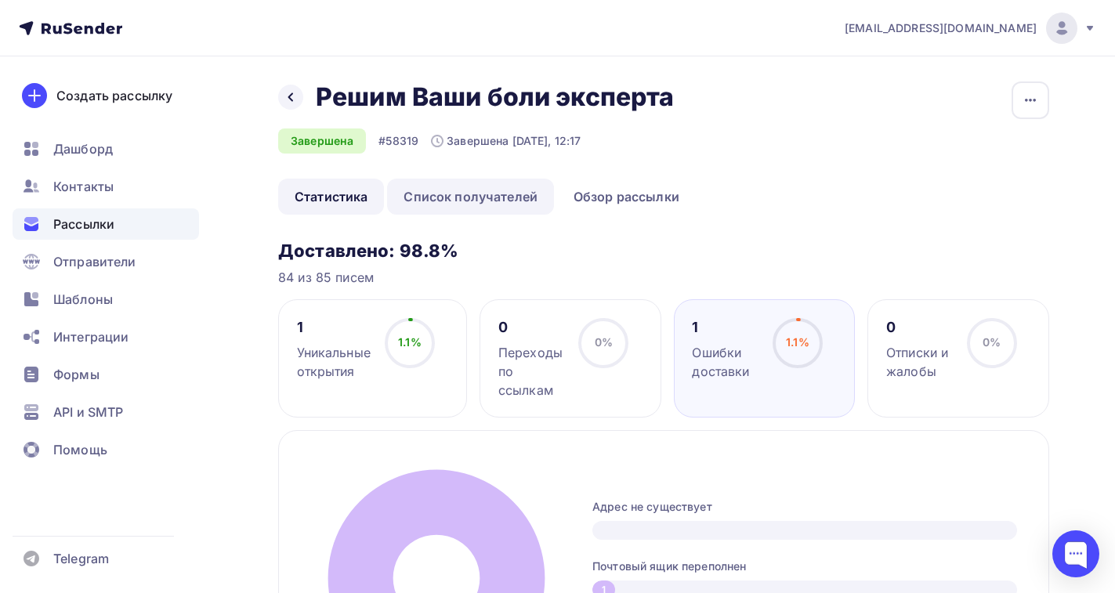
click at [449, 193] on link "Список получателей" at bounding box center [470, 197] width 167 height 36
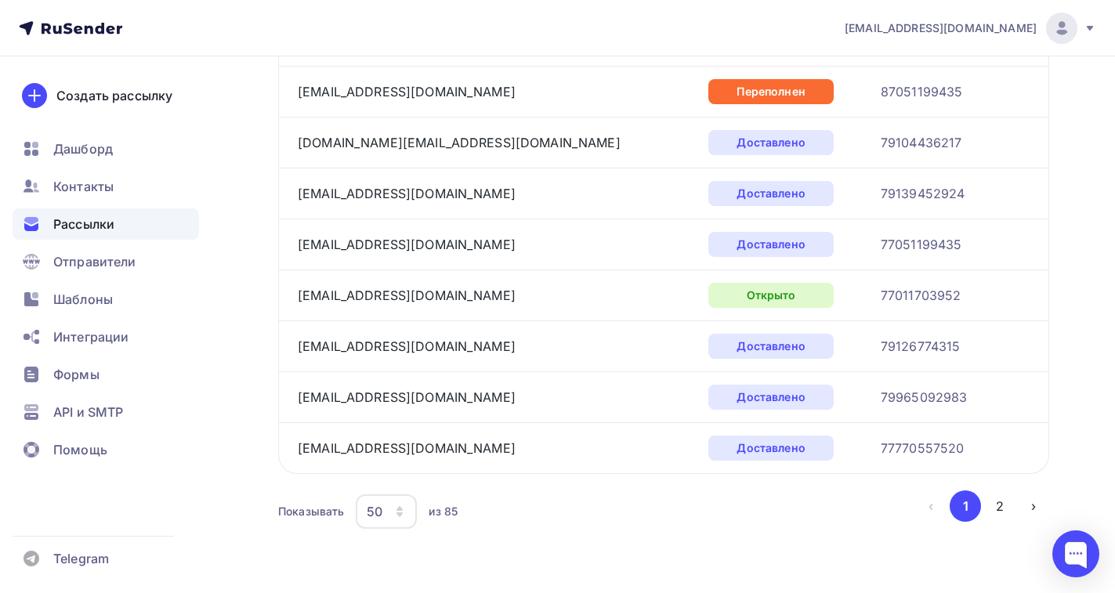
scroll to position [2407, 0]
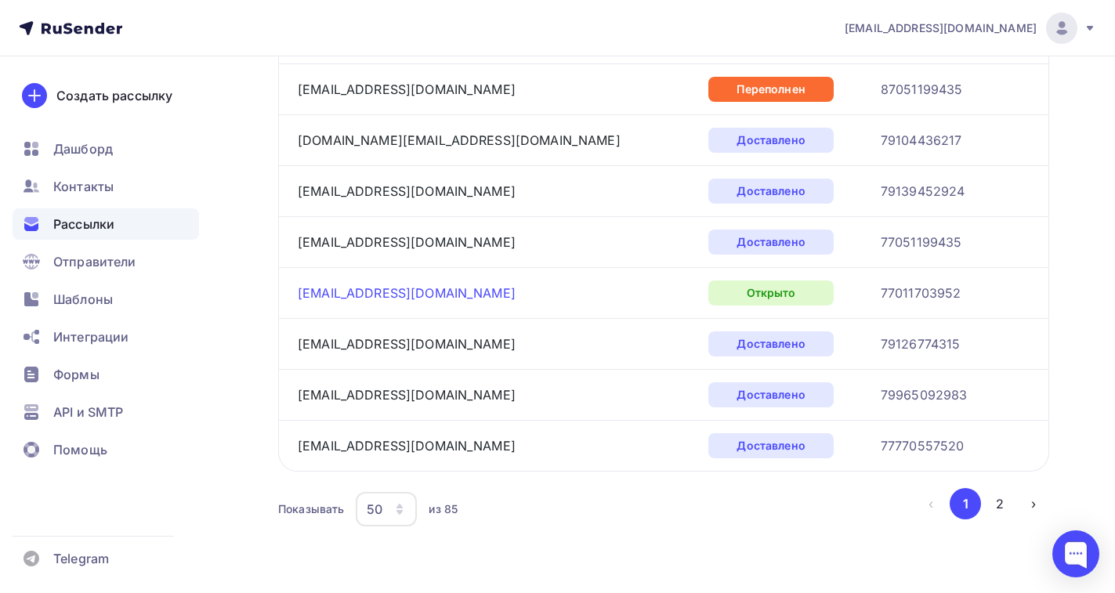
click at [376, 298] on link "snikovskaya@gmail.com" at bounding box center [407, 293] width 218 height 16
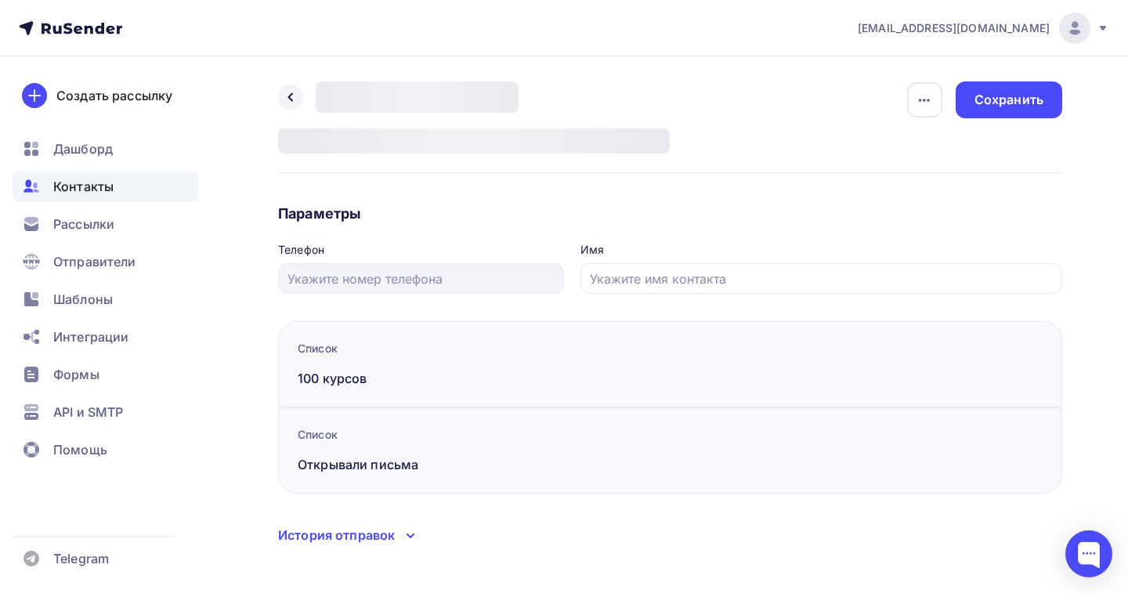
type input "77011703952"
type input "Виталий Иваницкий"
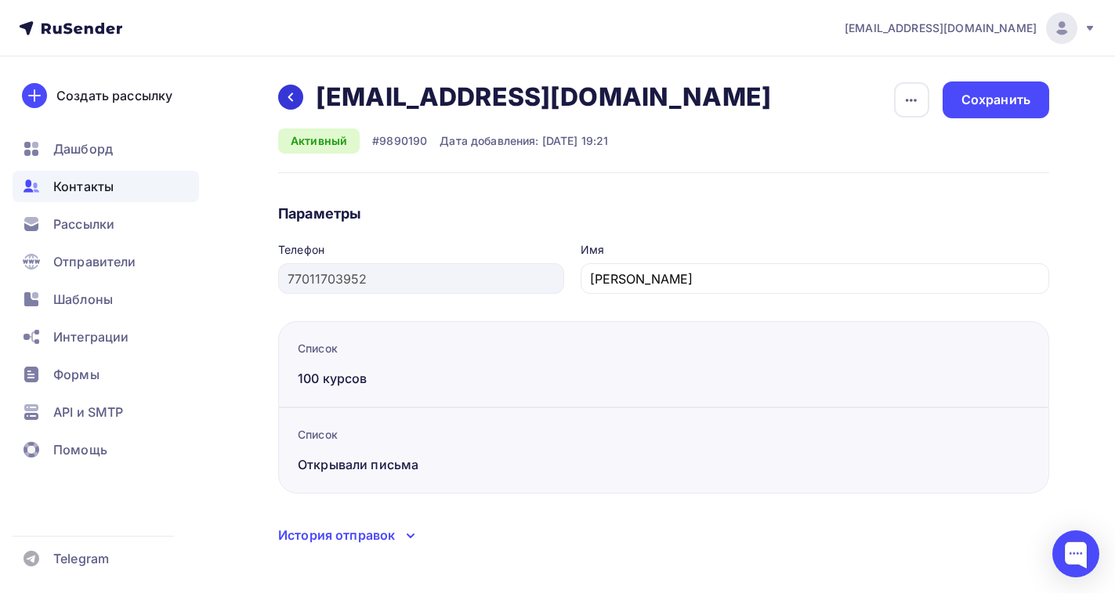
click at [287, 96] on icon at bounding box center [290, 97] width 13 height 13
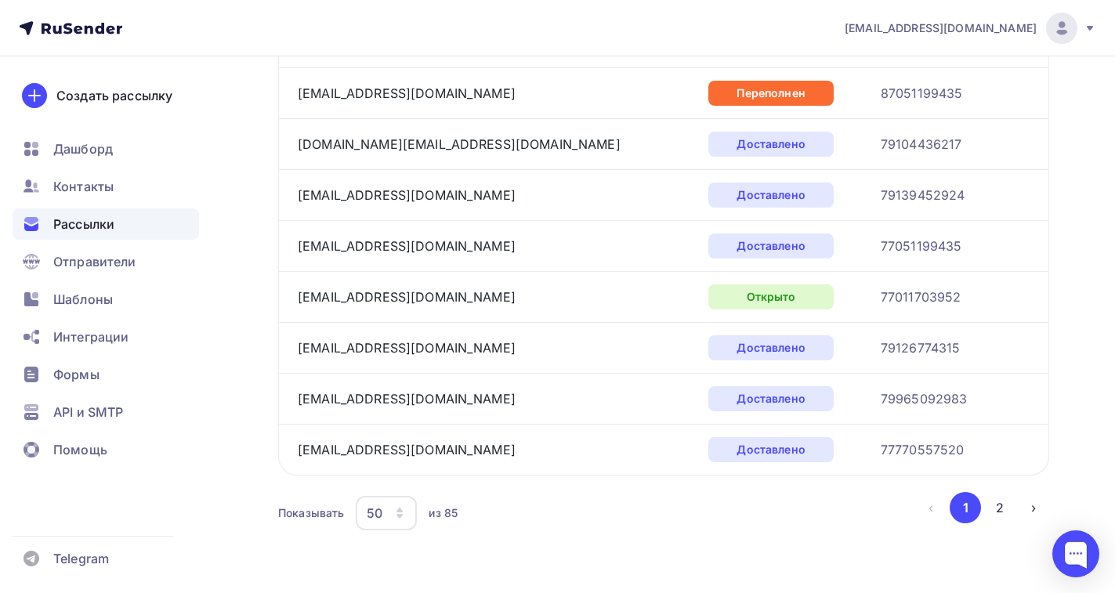
scroll to position [2407, 0]
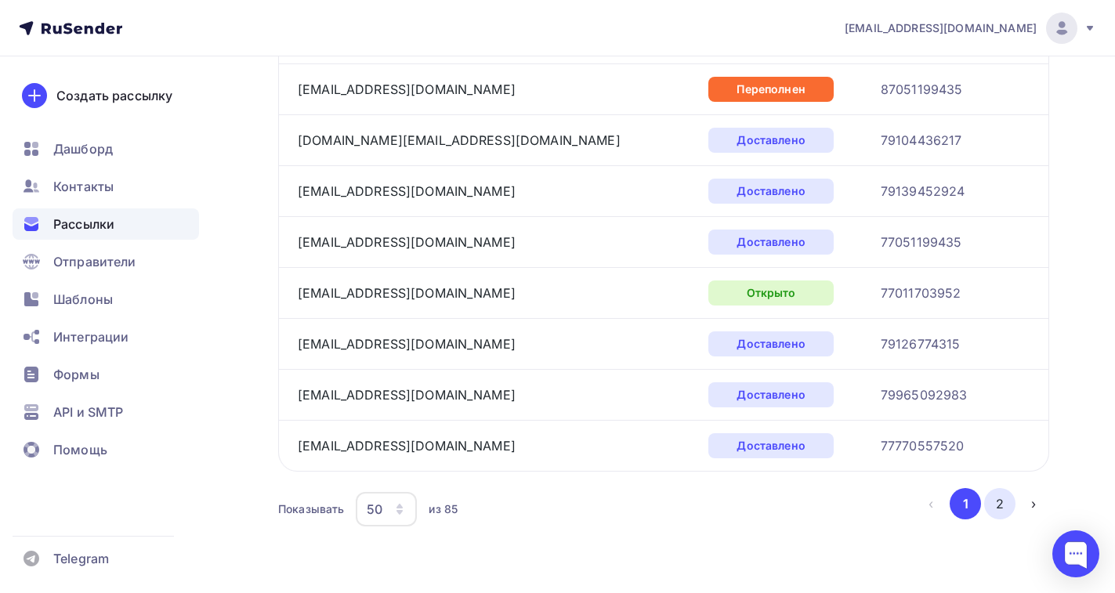
click at [1003, 504] on button "2" at bounding box center [999, 503] width 31 height 31
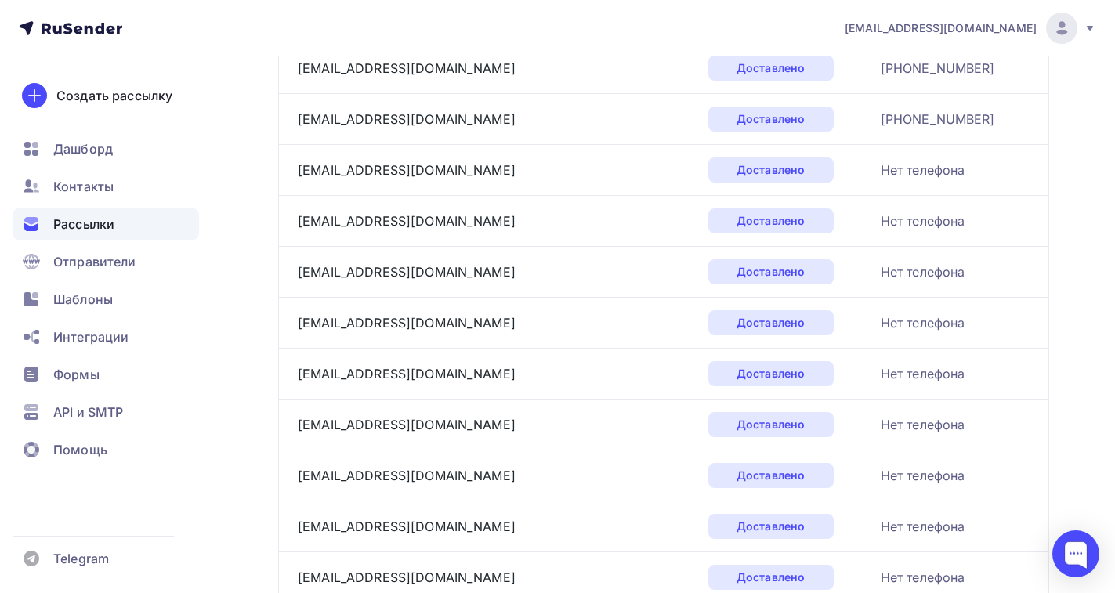
scroll to position [1643, 0]
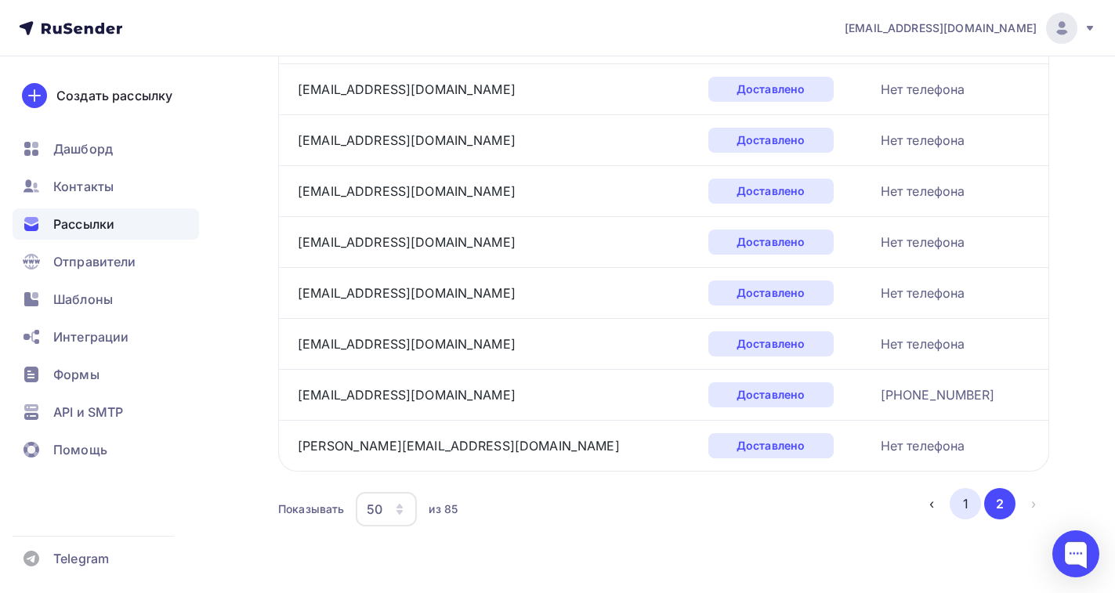
click at [964, 501] on button "1" at bounding box center [964, 503] width 31 height 31
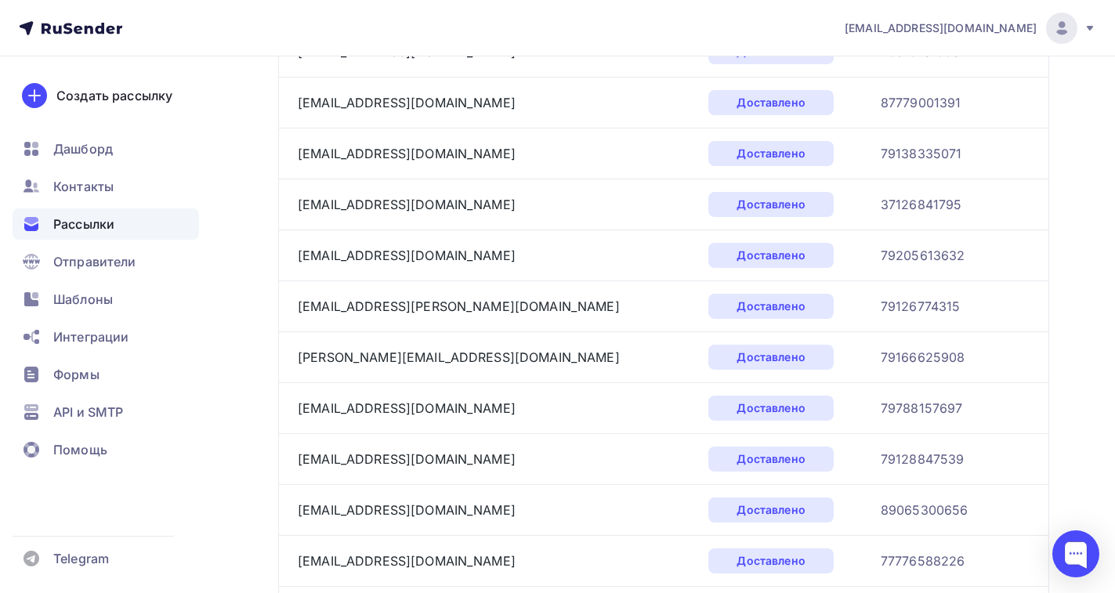
scroll to position [2276, 0]
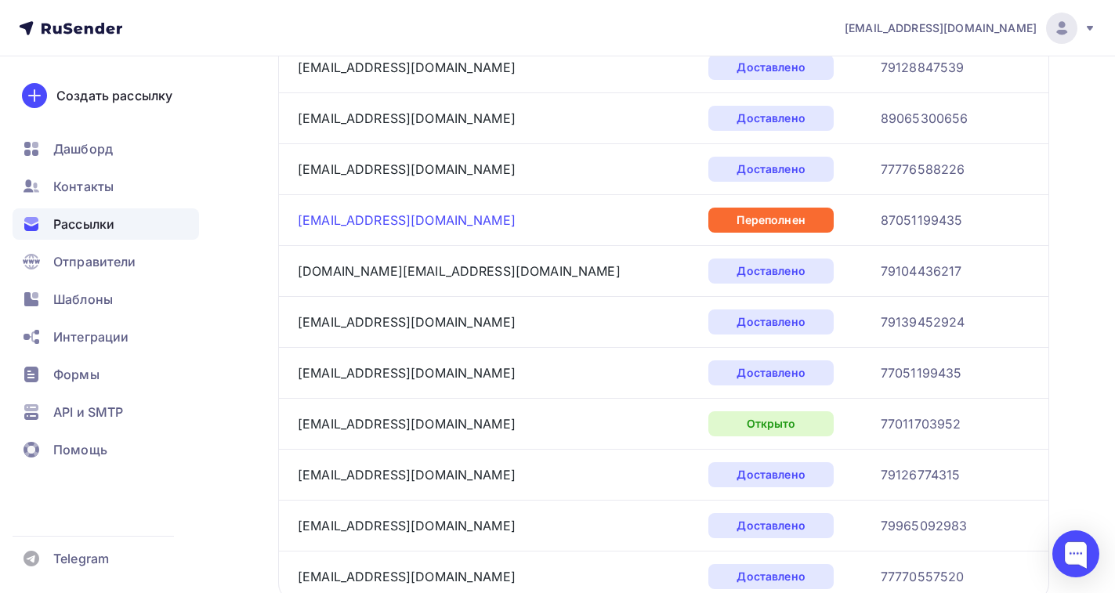
click at [333, 220] on link "tatya.unina@gmail.com" at bounding box center [407, 220] width 218 height 16
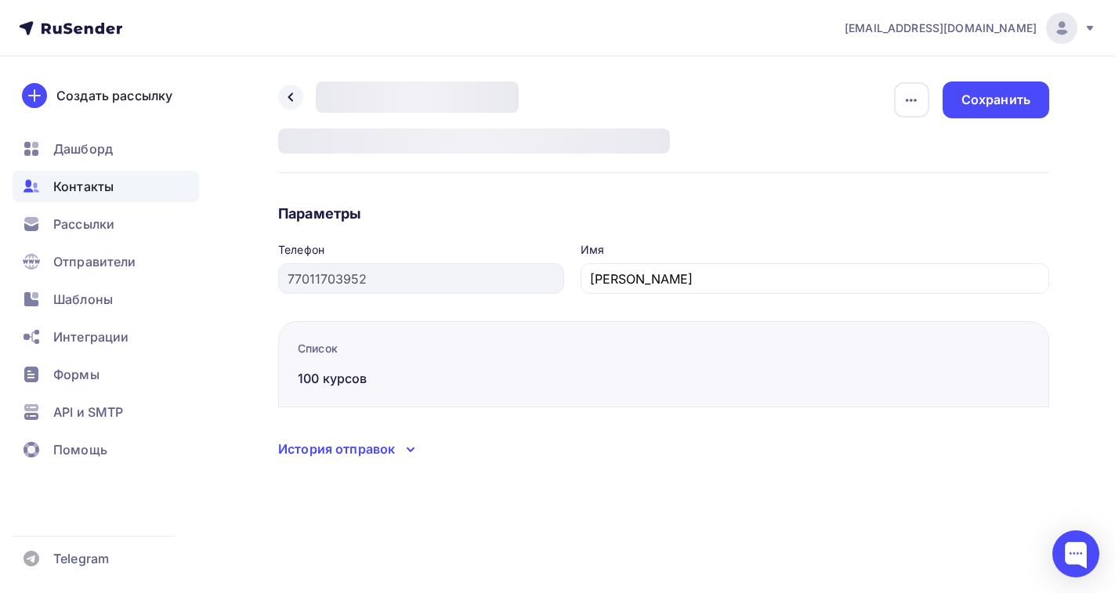
type input "87051199435"
type input "Татьяна Саморукова"
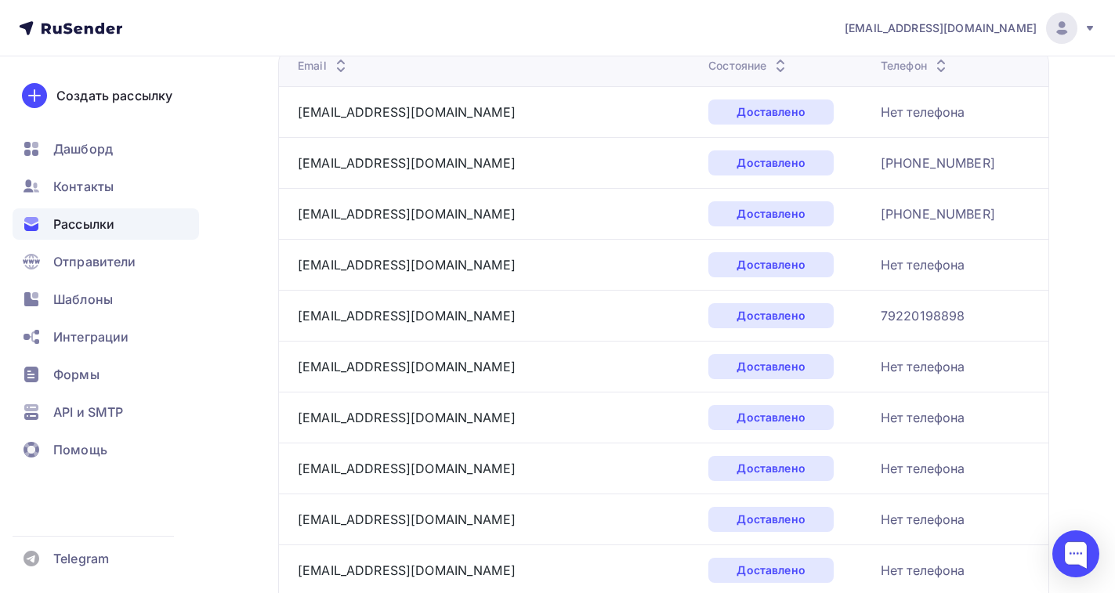
scroll to position [2283, 0]
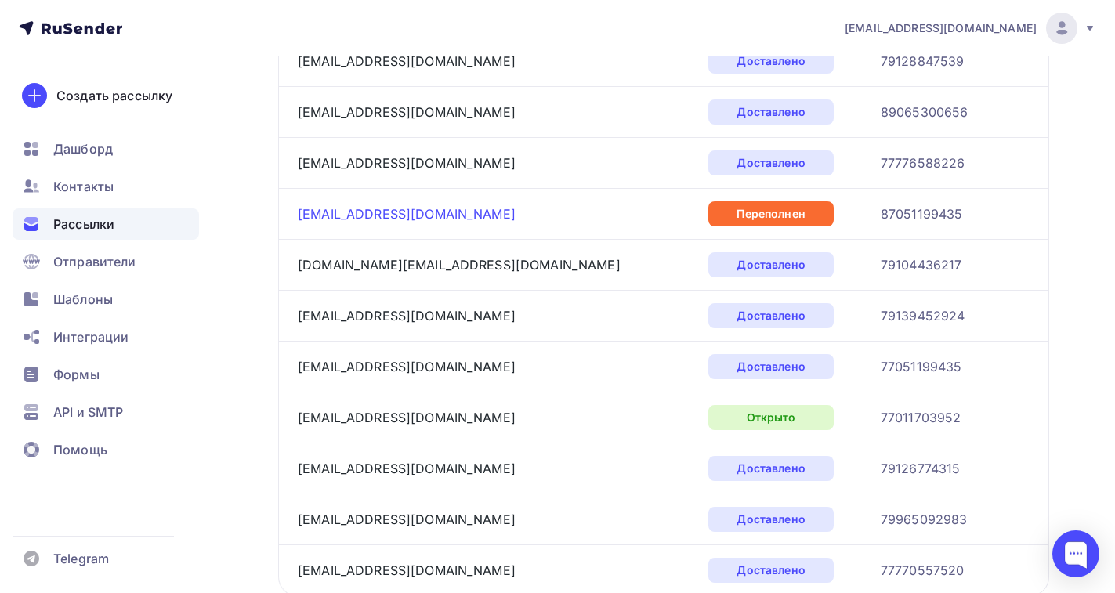
click at [349, 213] on link "tatya.unina@gmail.com" at bounding box center [407, 214] width 218 height 16
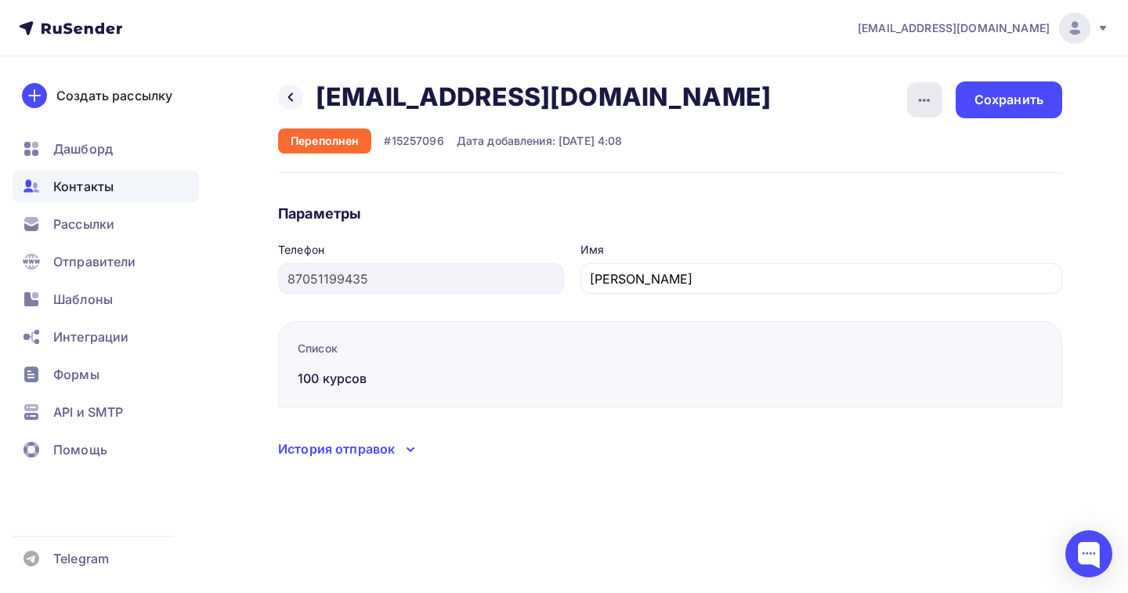
click at [915, 95] on icon "button" at bounding box center [924, 100] width 19 height 19
click at [781, 69] on div "Назад tatya.unina@gmail.com tatya.unina@gmail.com Удалить Переполнен #15257096 …" at bounding box center [564, 288] width 1128 height 465
click at [292, 97] on icon at bounding box center [290, 97] width 13 height 13
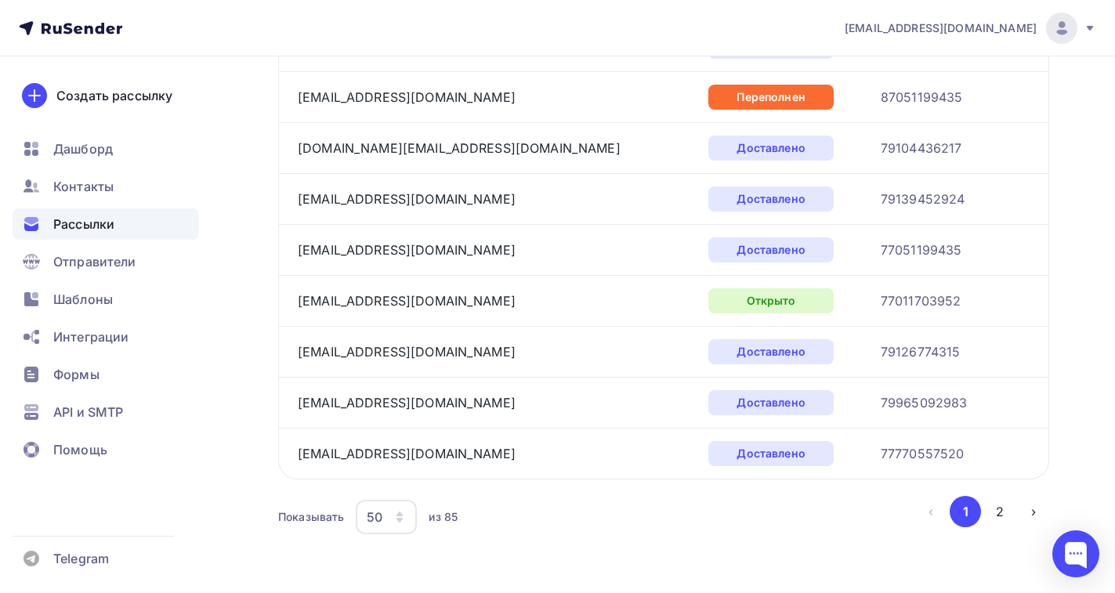
scroll to position [2407, 0]
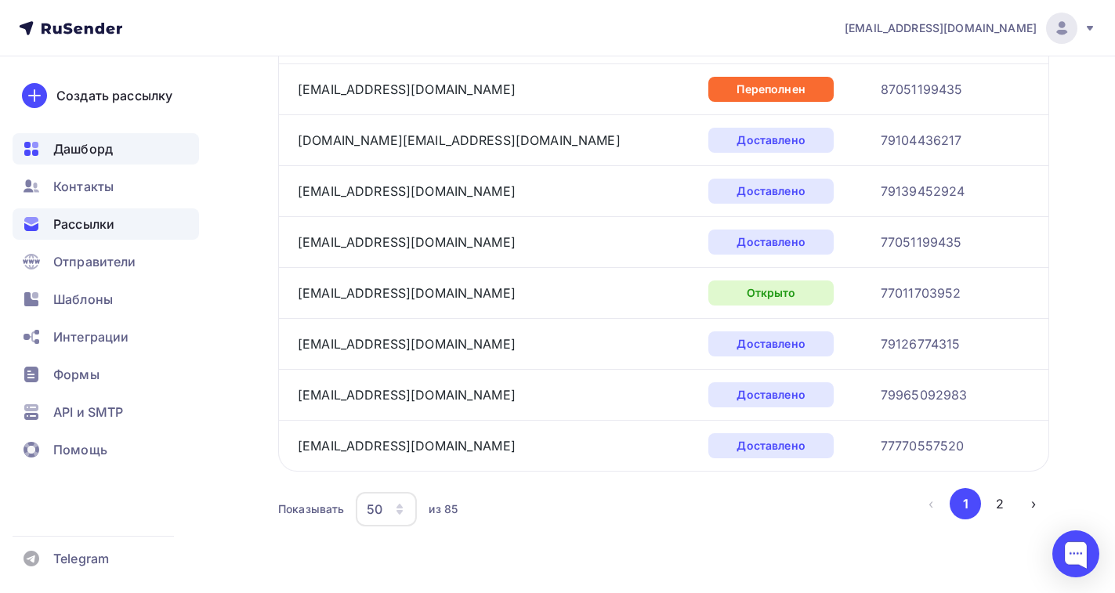
click at [81, 146] on span "Дашборд" at bounding box center [83, 148] width 60 height 19
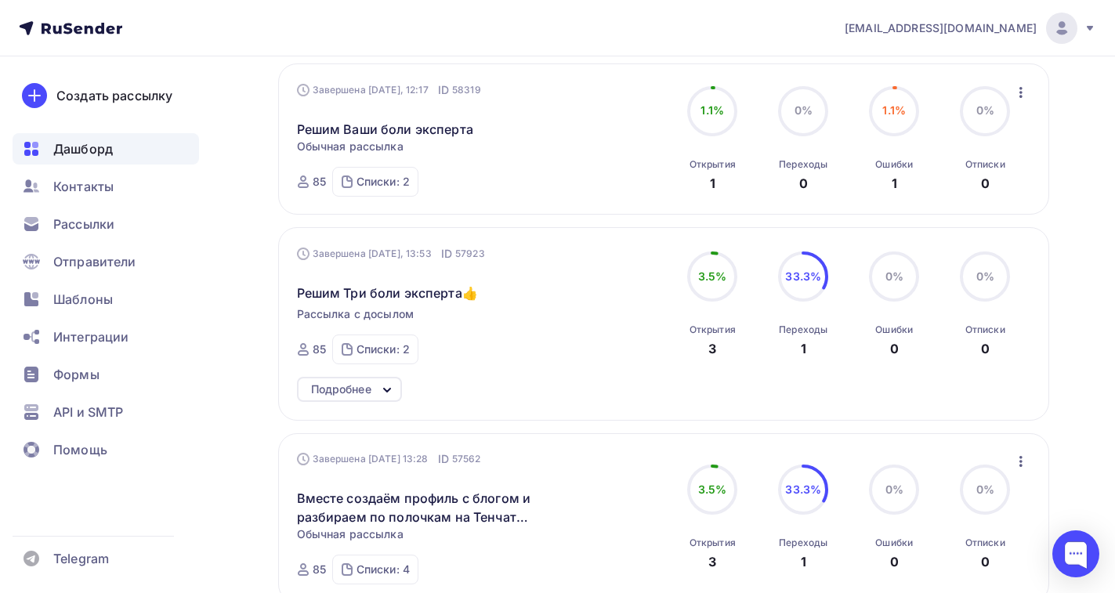
scroll to position [783, 0]
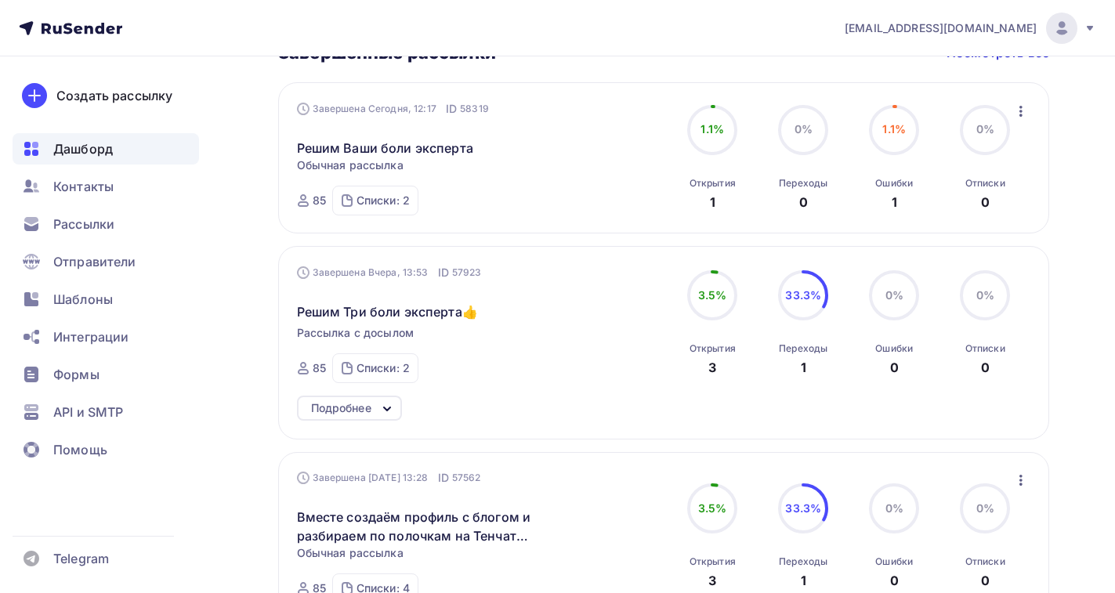
scroll to position [843, 0]
